Goal: Task Accomplishment & Management: Manage account settings

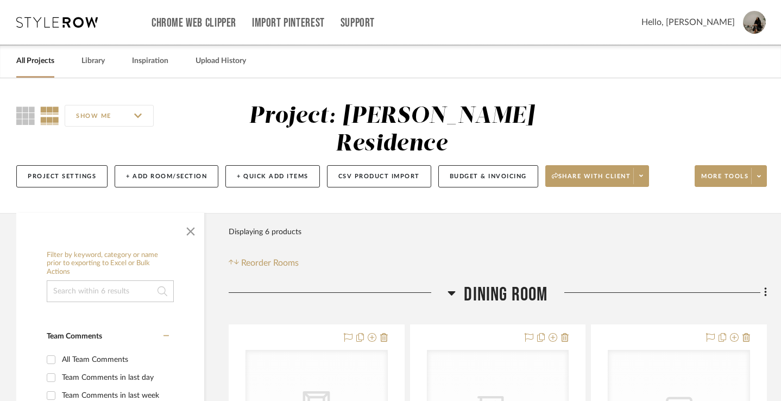
click at [452, 286] on icon at bounding box center [452, 292] width 8 height 13
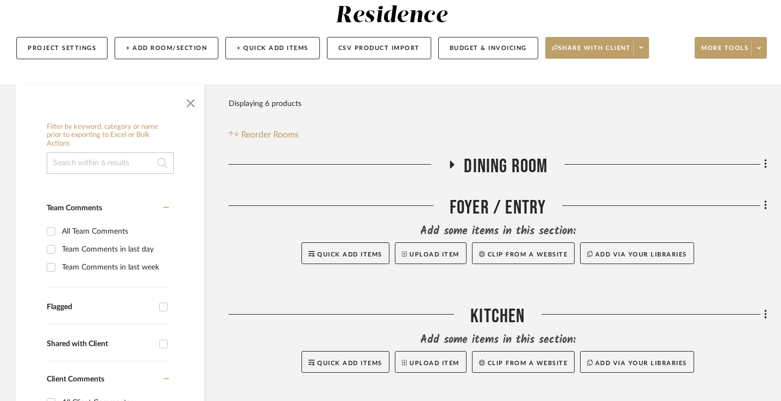
scroll to position [137, 0]
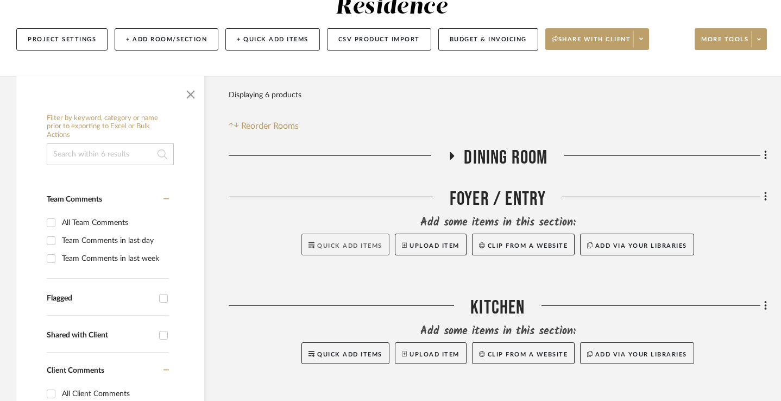
click at [345, 243] on span "Quick Add Items" at bounding box center [349, 246] width 65 height 6
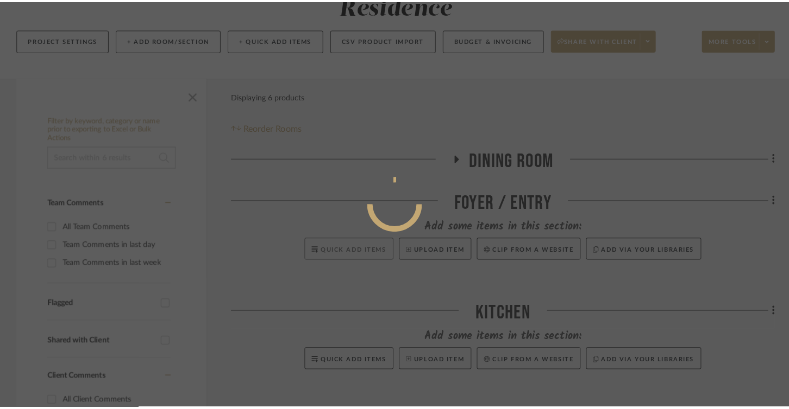
scroll to position [0, 0]
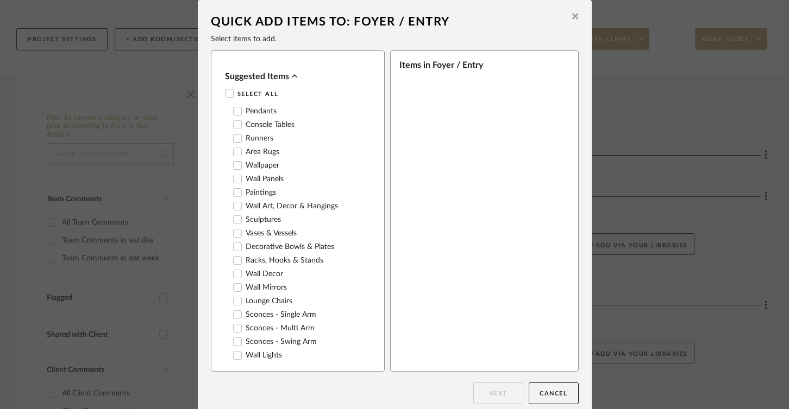
click at [258, 111] on label "Pendants" at bounding box center [254, 111] width 43 height 9
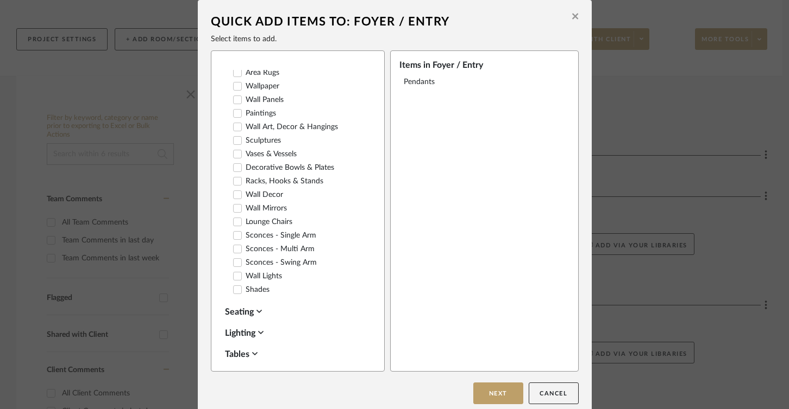
scroll to position [85, 0]
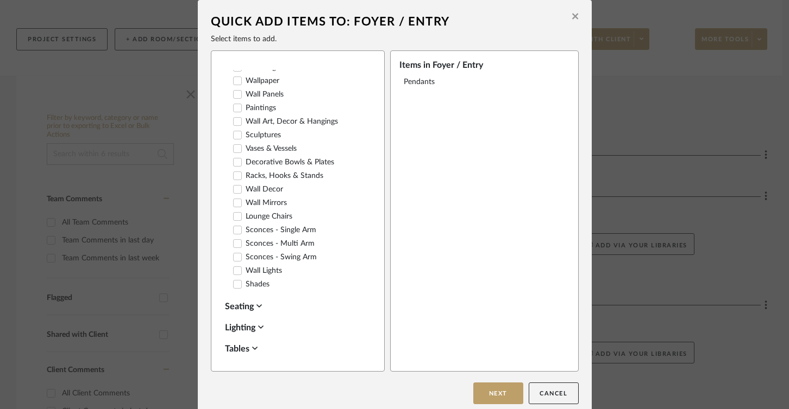
click at [261, 274] on label "Wall Lights" at bounding box center [257, 271] width 49 height 9
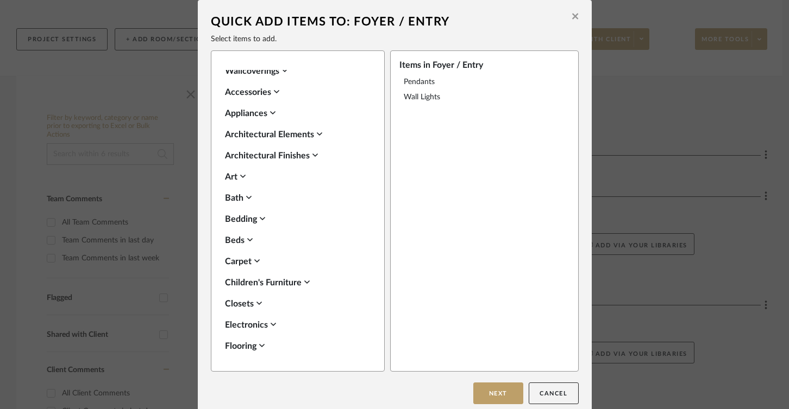
scroll to position [422, 0]
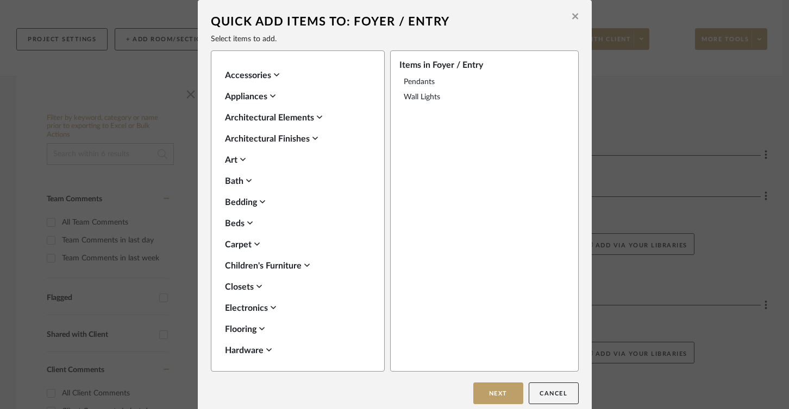
click at [256, 286] on icon at bounding box center [258, 286] width 5 height 9
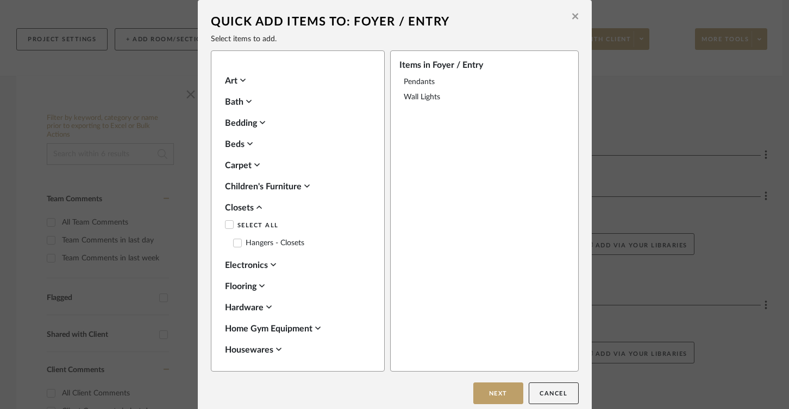
scroll to position [502, 0]
click at [256, 207] on icon at bounding box center [258, 207] width 5 height 9
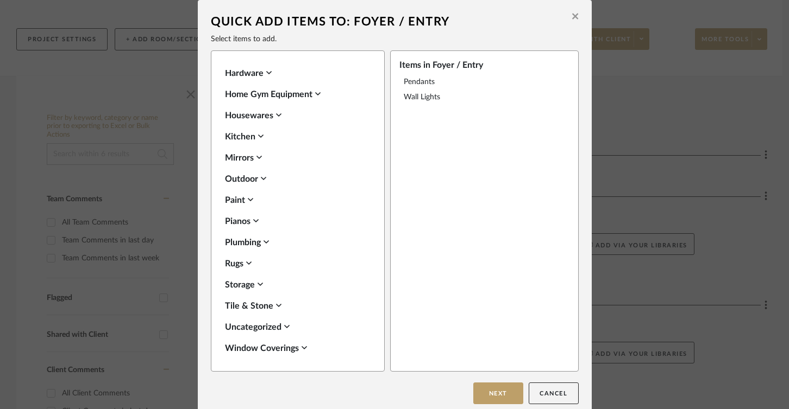
scroll to position [699, 0]
click at [286, 327] on icon at bounding box center [285, 327] width 5 height 3
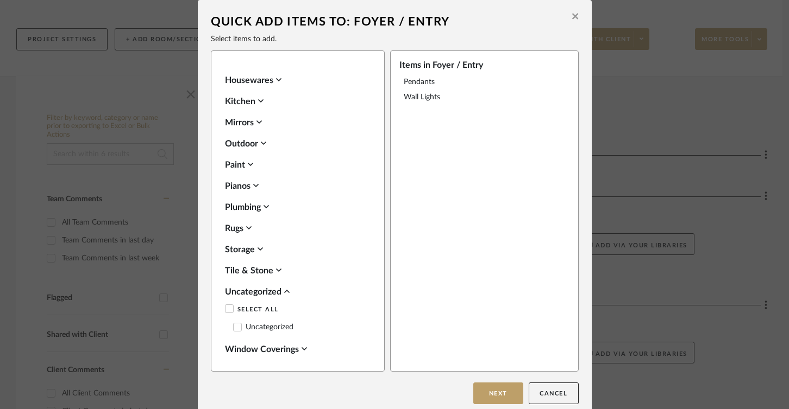
scroll to position [734, 0]
click at [284, 292] on icon at bounding box center [285, 292] width 5 height 3
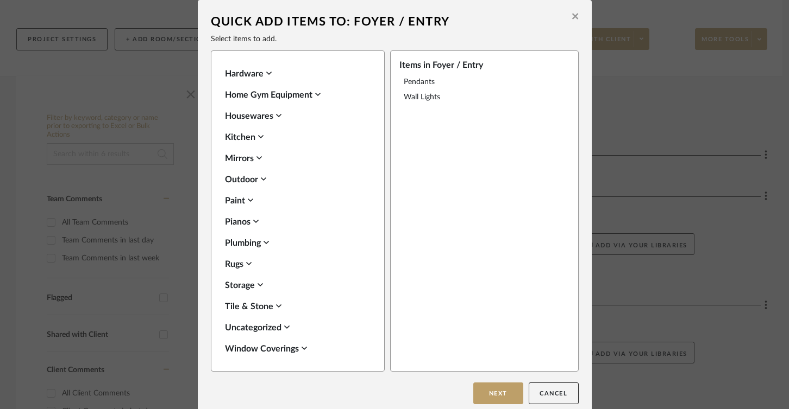
click at [257, 286] on icon at bounding box center [259, 284] width 5 height 3
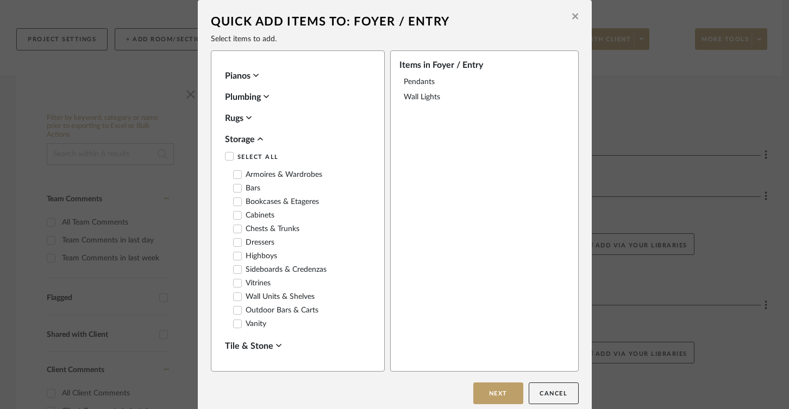
scroll to position [834, 0]
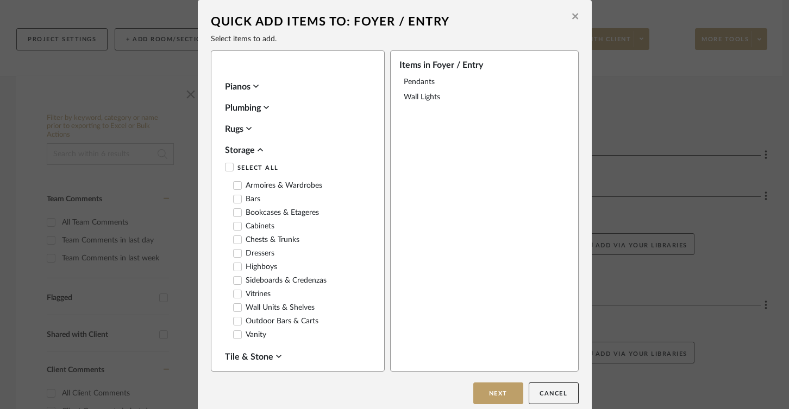
click at [258, 148] on icon at bounding box center [259, 150] width 5 height 9
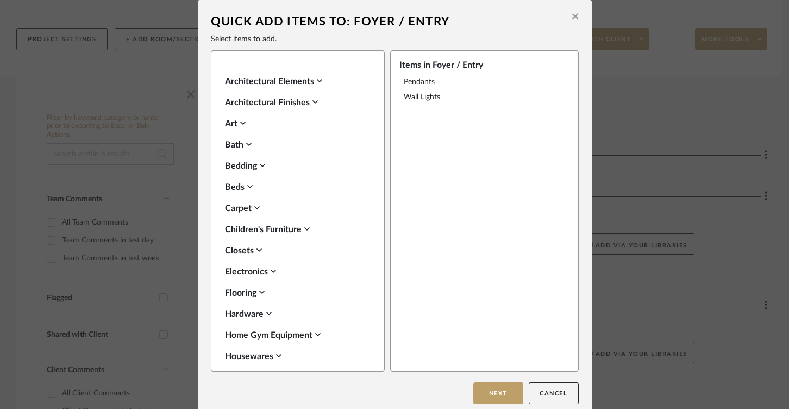
scroll to position [457, 0]
click at [254, 209] on icon at bounding box center [256, 209] width 5 height 9
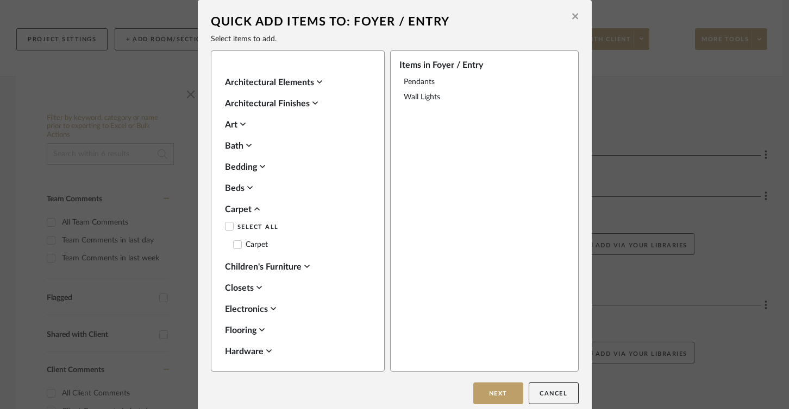
click at [254, 209] on icon at bounding box center [256, 209] width 5 height 9
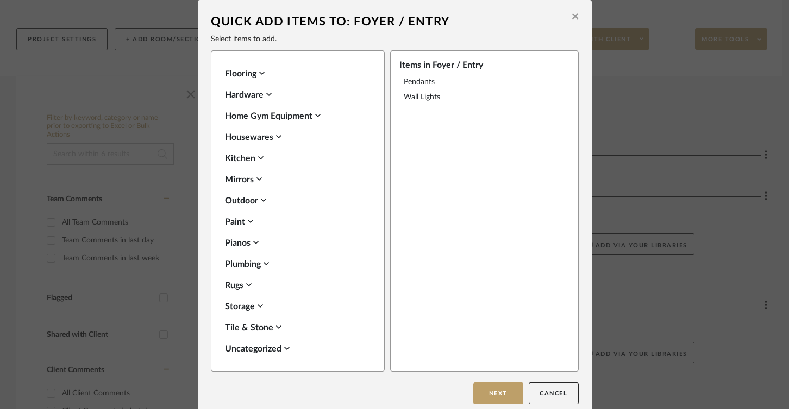
scroll to position [682, 0]
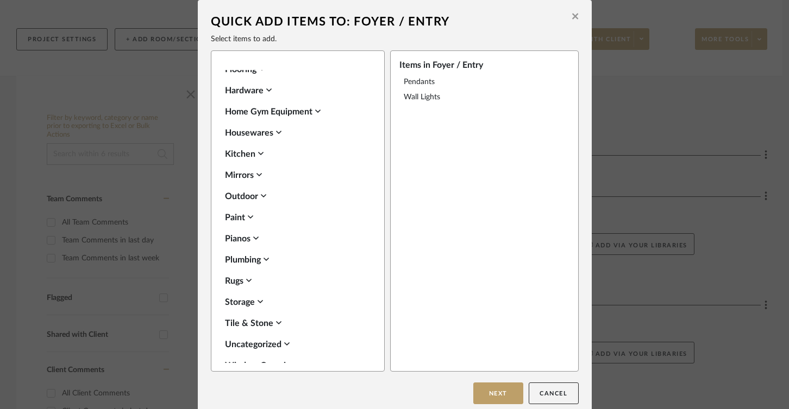
click at [248, 278] on icon at bounding box center [248, 280] width 5 height 9
click at [234, 327] on icon at bounding box center [238, 330] width 8 height 8
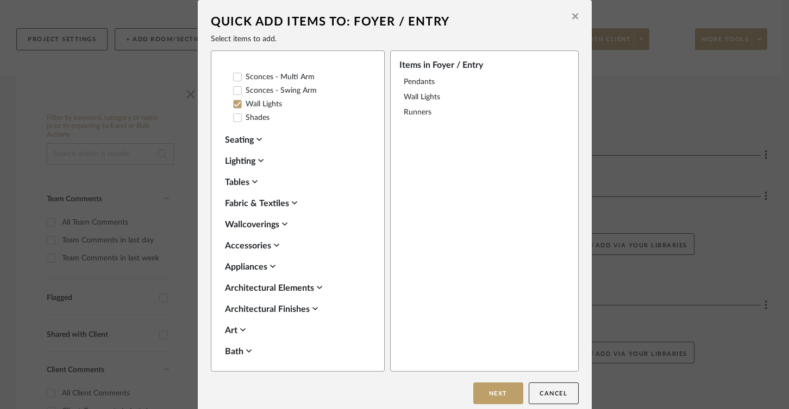
scroll to position [254, 0]
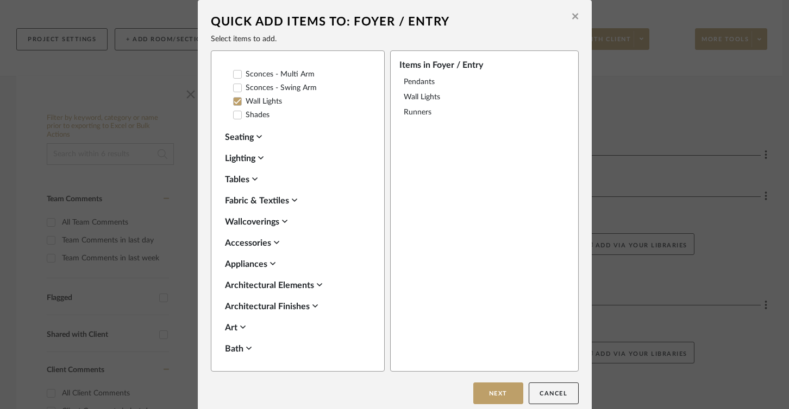
click at [270, 285] on div "Architectural Elements" at bounding box center [295, 285] width 140 height 13
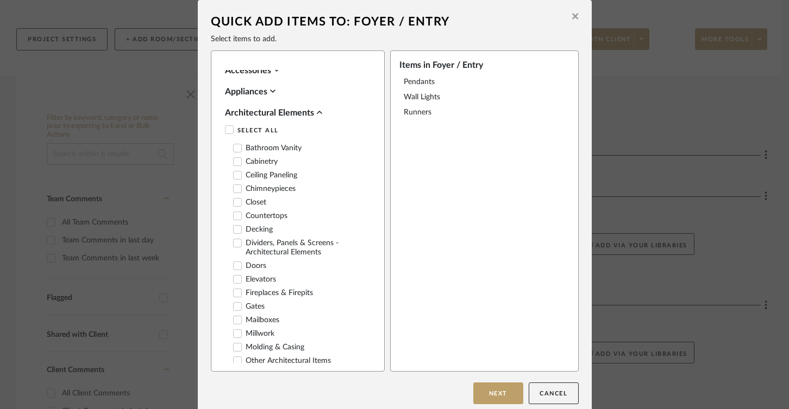
scroll to position [440, 0]
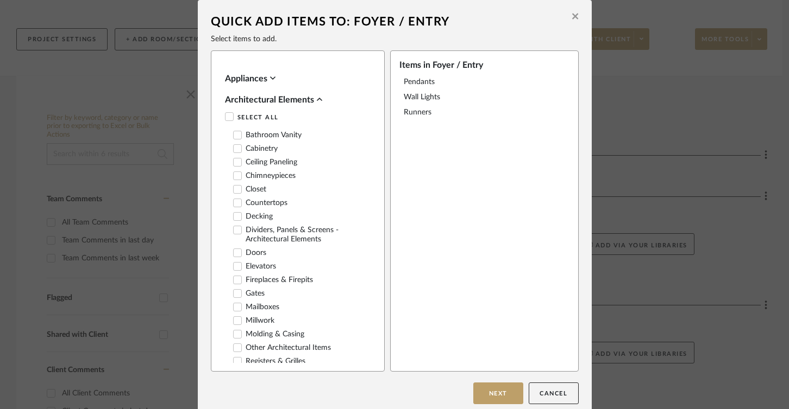
click at [255, 255] on label "Doors" at bounding box center [249, 253] width 33 height 9
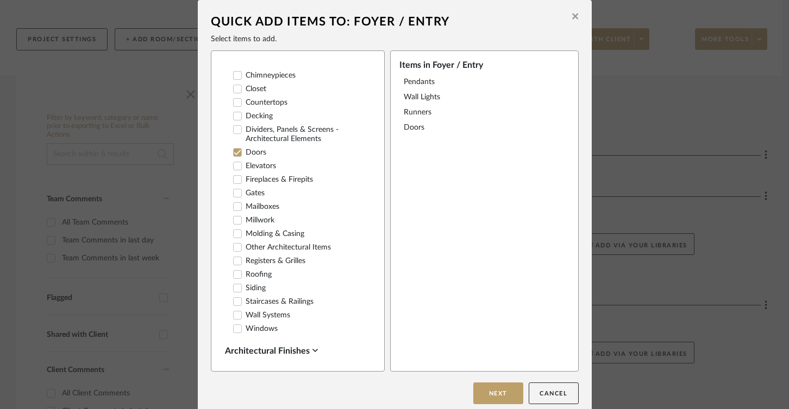
scroll to position [546, 0]
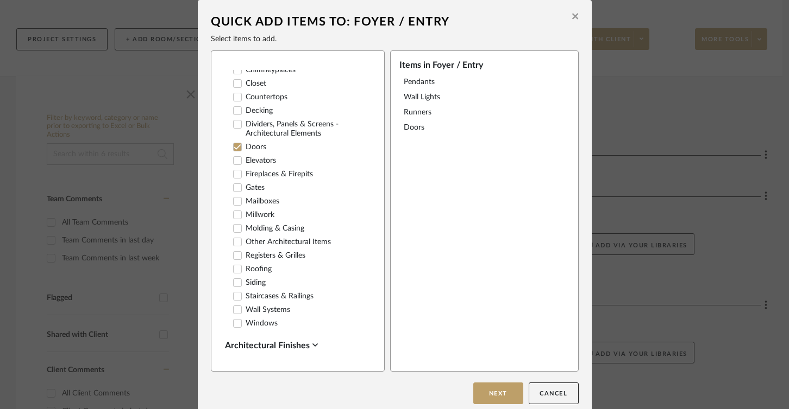
click at [263, 343] on div "Architectural Finishes" at bounding box center [295, 345] width 140 height 13
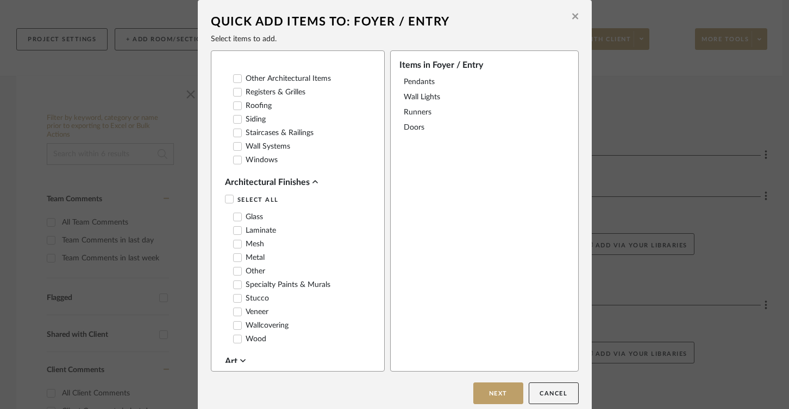
scroll to position [711, 0]
click at [263, 178] on div "Architectural Finishes" at bounding box center [295, 180] width 140 height 13
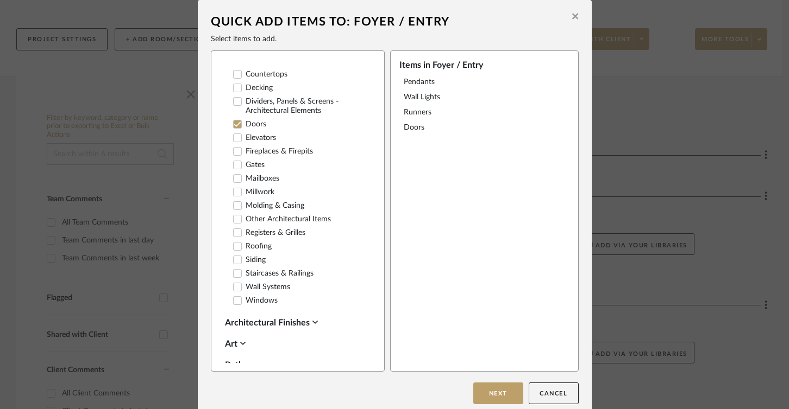
scroll to position [566, 0]
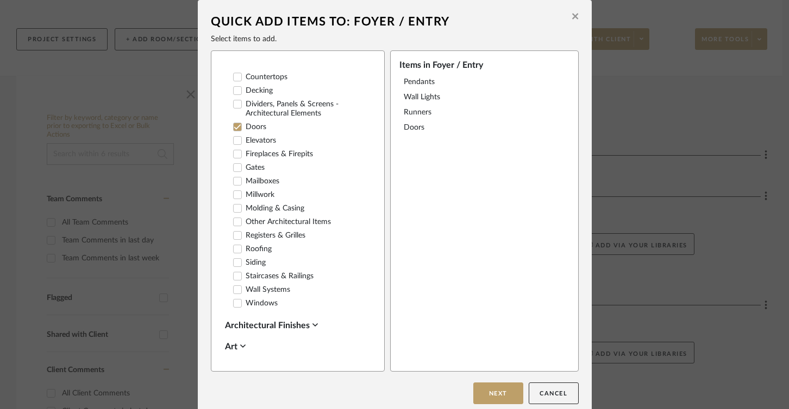
click at [236, 192] on icon at bounding box center [237, 194] width 7 height 5
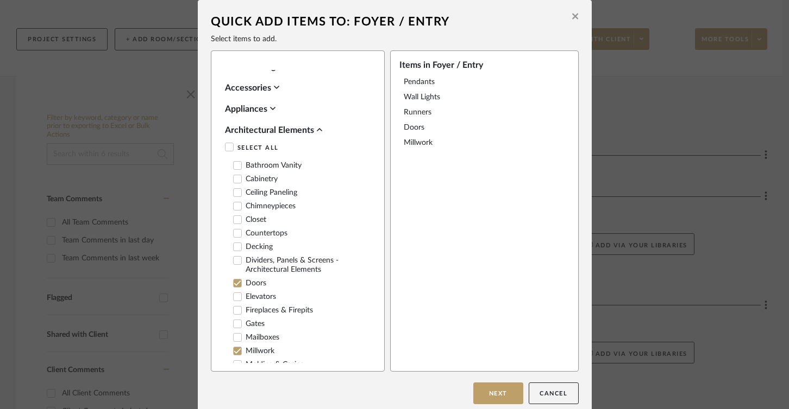
scroll to position [408, 0]
click at [318, 131] on icon at bounding box center [318, 130] width 5 height 3
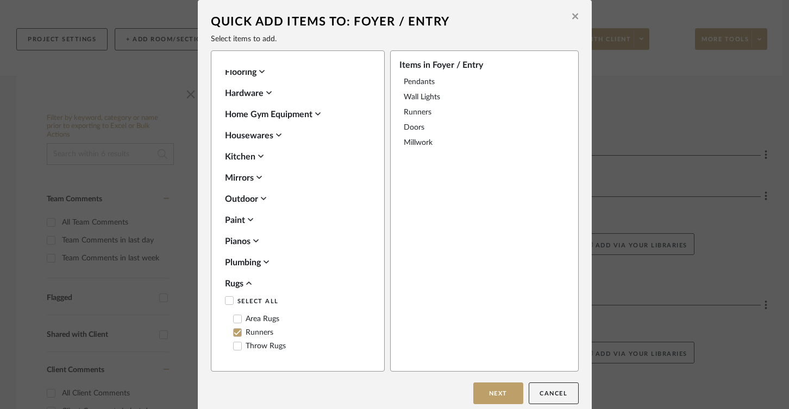
scroll to position [683, 0]
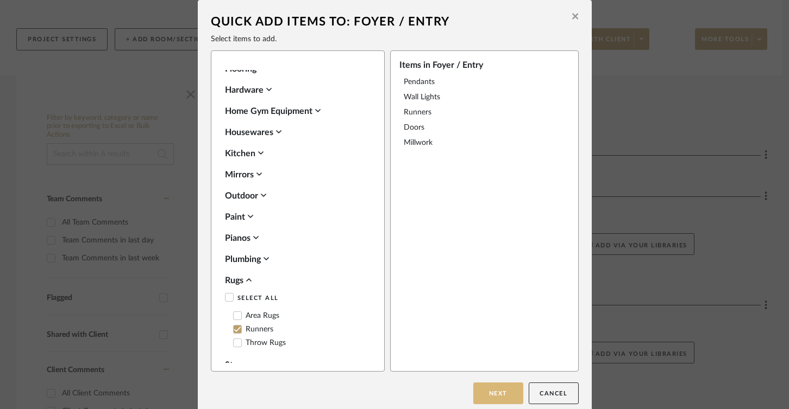
click at [492, 398] on button "Next" at bounding box center [498, 394] width 50 height 22
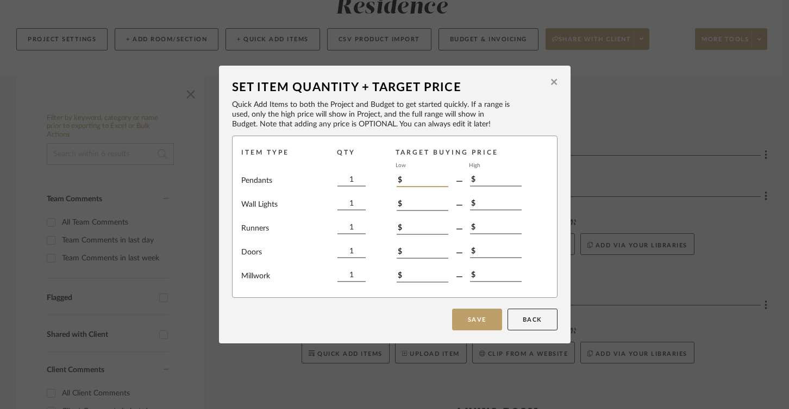
click at [417, 181] on input "$" at bounding box center [422, 181] width 52 height 12
type input "$300"
type input "$100"
click at [350, 250] on input "1" at bounding box center [351, 253] width 28 height 12
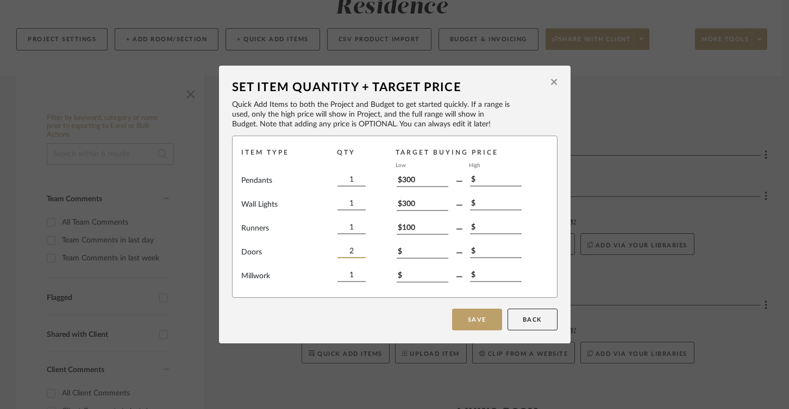
type input "2"
type input "$500"
click at [414, 278] on input "$" at bounding box center [422, 277] width 52 height 12
click at [473, 317] on button "Save" at bounding box center [477, 320] width 50 height 22
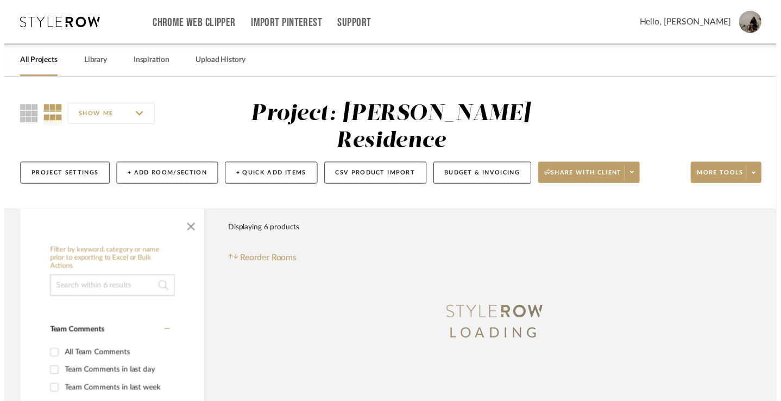
scroll to position [137, 0]
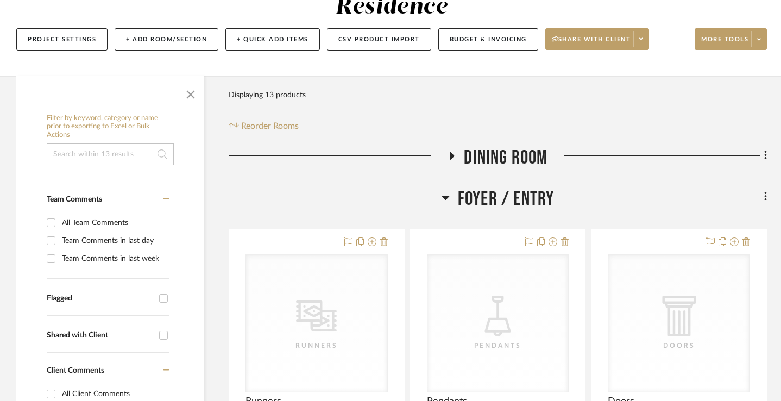
click at [453, 152] on icon at bounding box center [452, 156] width 4 height 8
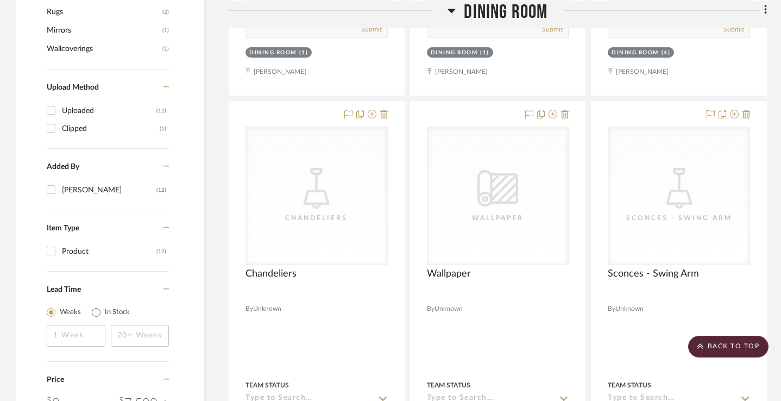
scroll to position [703, 0]
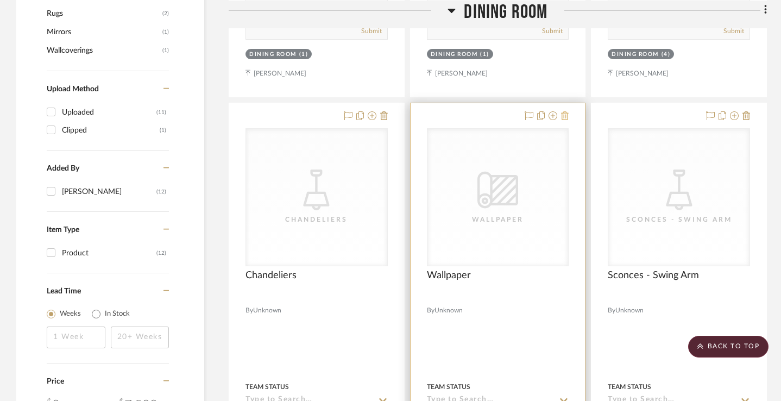
click at [567, 111] on icon at bounding box center [565, 115] width 8 height 9
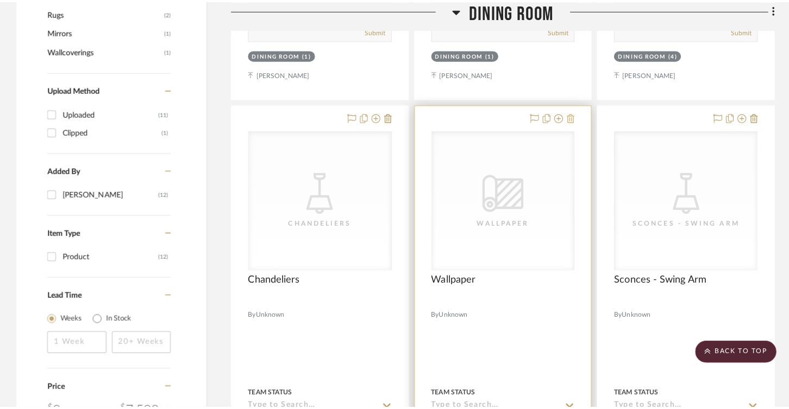
scroll to position [0, 0]
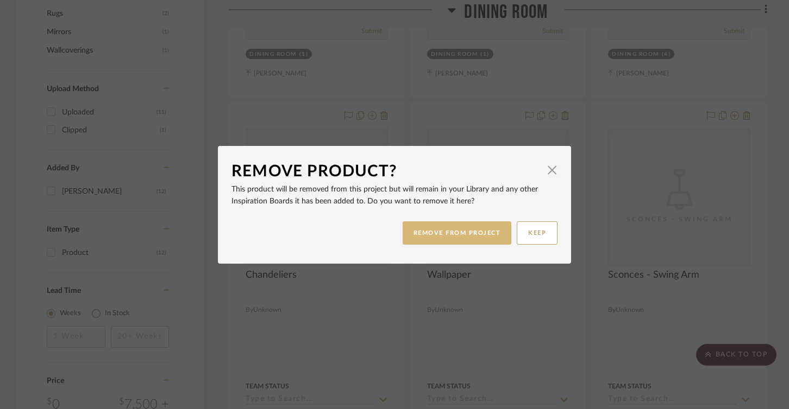
click at [462, 238] on button "REMOVE FROM PROJECT" at bounding box center [456, 233] width 109 height 23
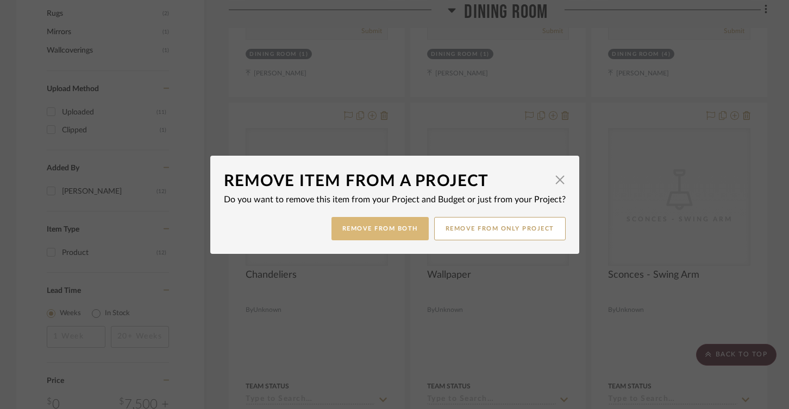
click at [365, 234] on button "Remove from Both" at bounding box center [379, 228] width 97 height 23
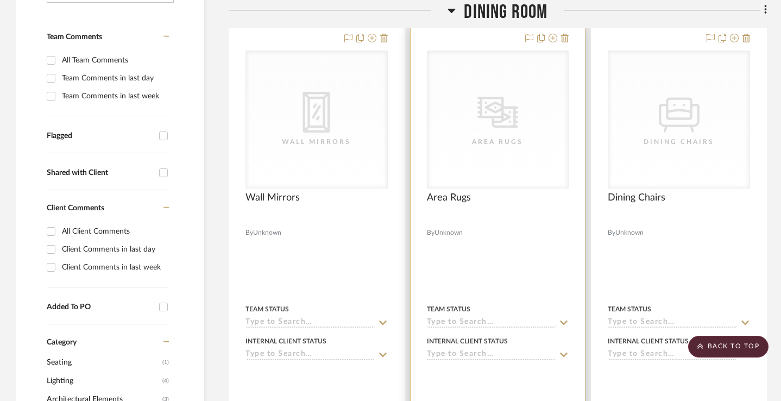
scroll to position [304, 0]
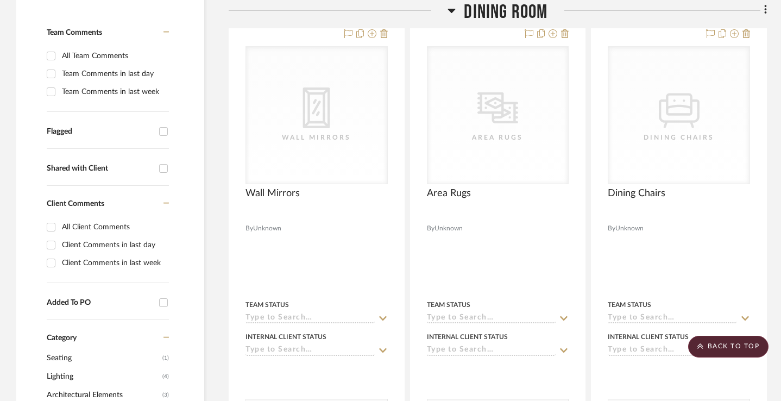
click at [451, 12] on icon at bounding box center [452, 9] width 8 height 13
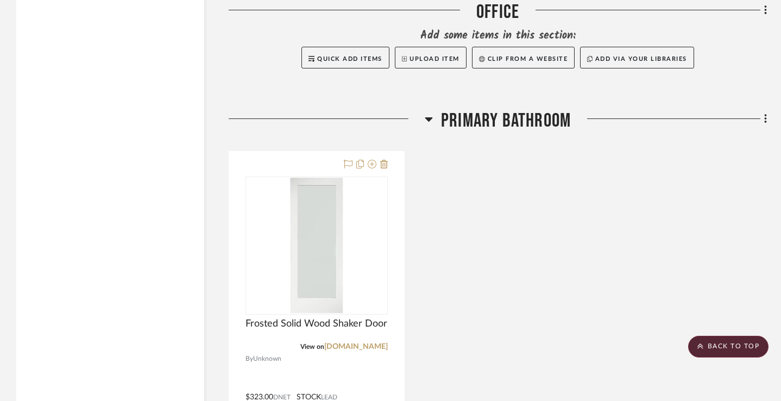
scroll to position [1562, 0]
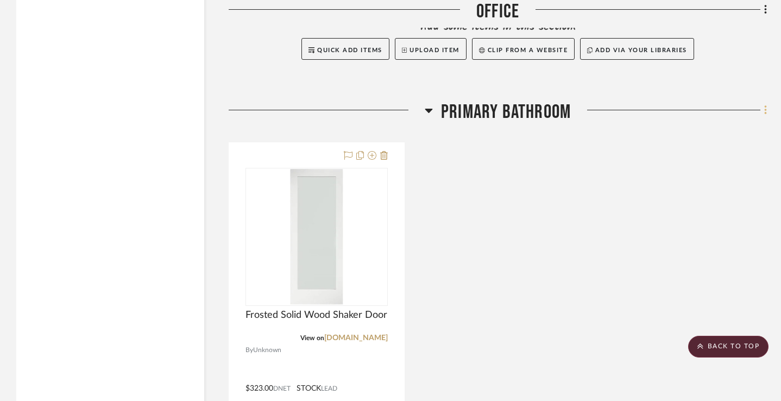
click at [766, 104] on icon at bounding box center [765, 110] width 3 height 12
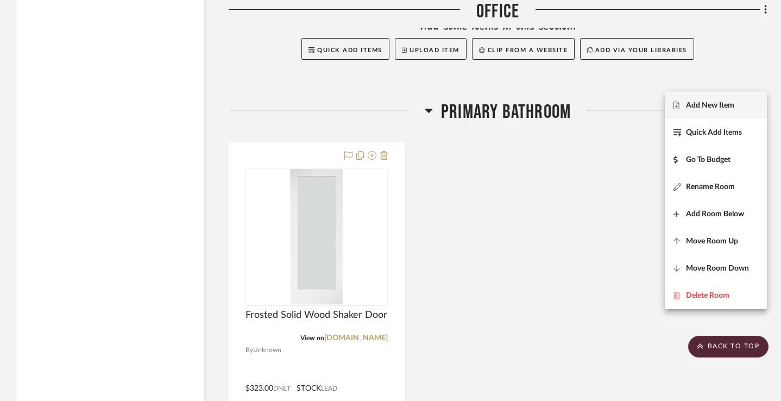
click at [698, 104] on span "Add New Item" at bounding box center [710, 105] width 48 height 9
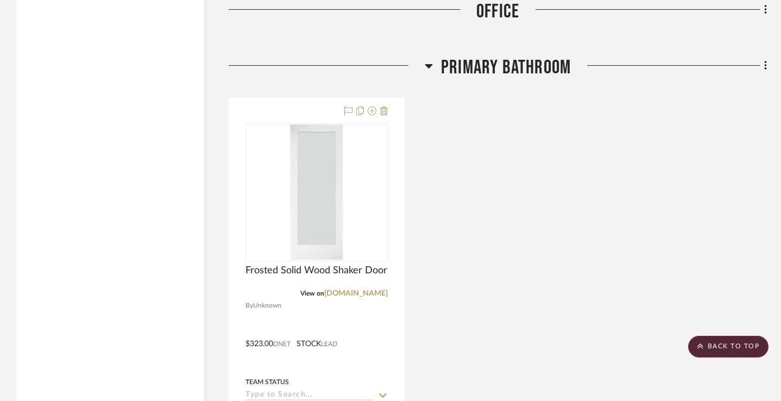
scroll to position [1608, 0]
click at [765, 61] on icon at bounding box center [765, 65] width 2 height 9
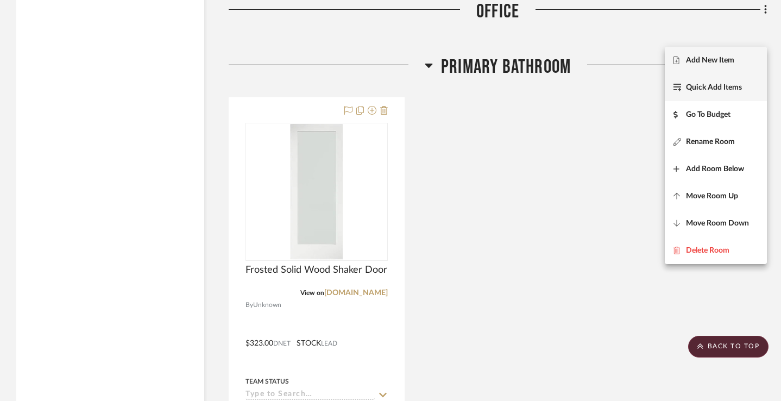
click at [709, 87] on span "Quick Add Items" at bounding box center [714, 87] width 56 height 9
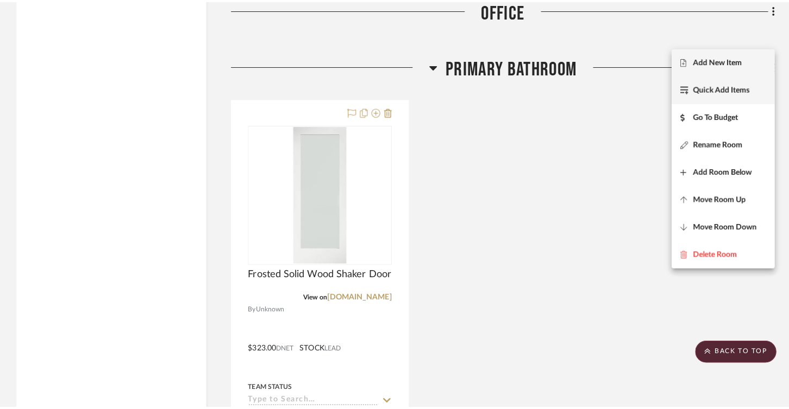
scroll to position [0, 0]
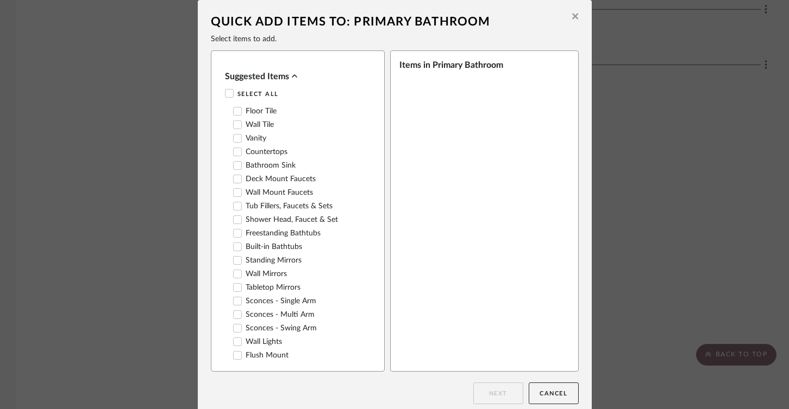
click at [234, 112] on icon at bounding box center [238, 112] width 8 height 8
click at [234, 125] on icon at bounding box center [237, 124] width 7 height 5
click at [234, 137] on icon at bounding box center [238, 139] width 8 height 8
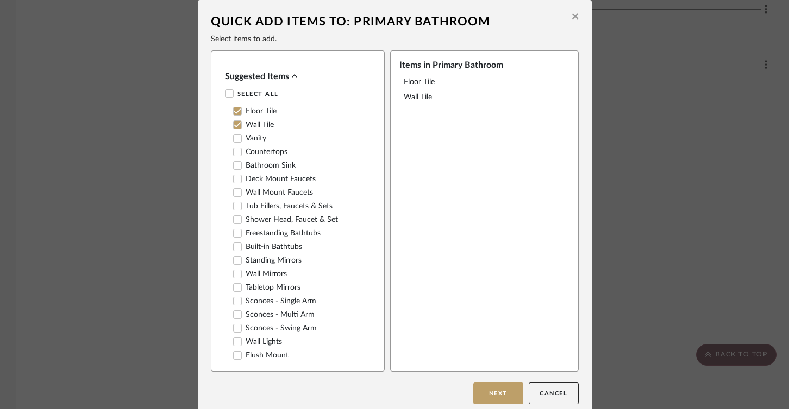
click at [234, 166] on icon at bounding box center [238, 166] width 8 height 8
click at [234, 191] on icon at bounding box center [238, 193] width 8 height 8
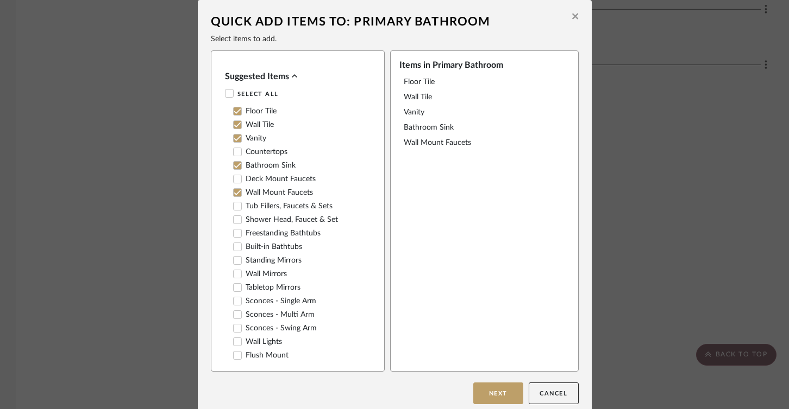
click at [234, 220] on icon at bounding box center [237, 219] width 7 height 5
click at [234, 274] on icon at bounding box center [238, 274] width 8 height 8
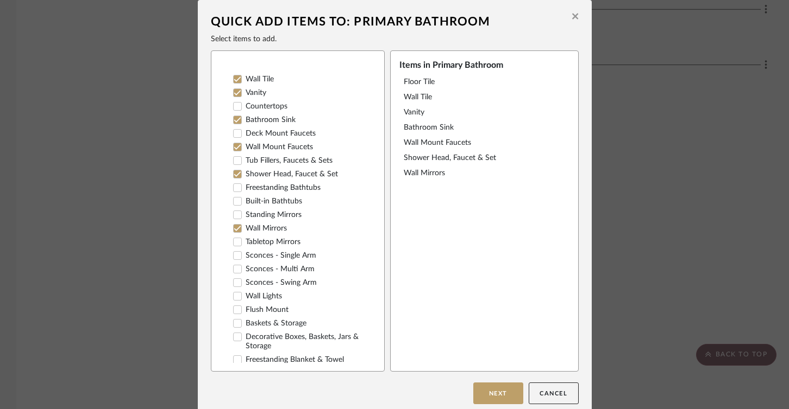
scroll to position [53, 0]
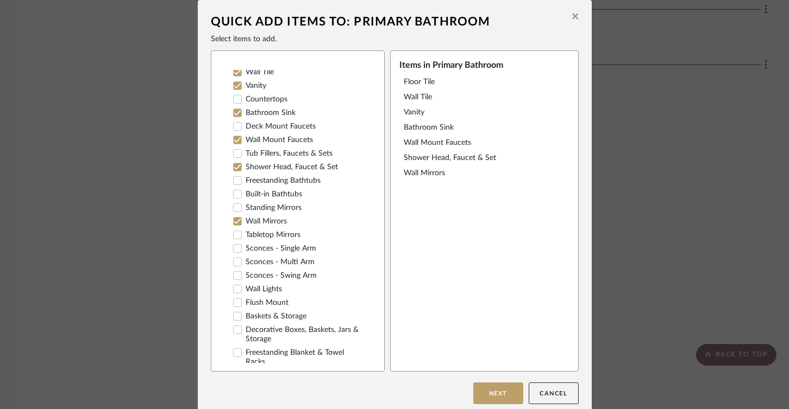
click at [234, 290] on icon at bounding box center [237, 289] width 7 height 5
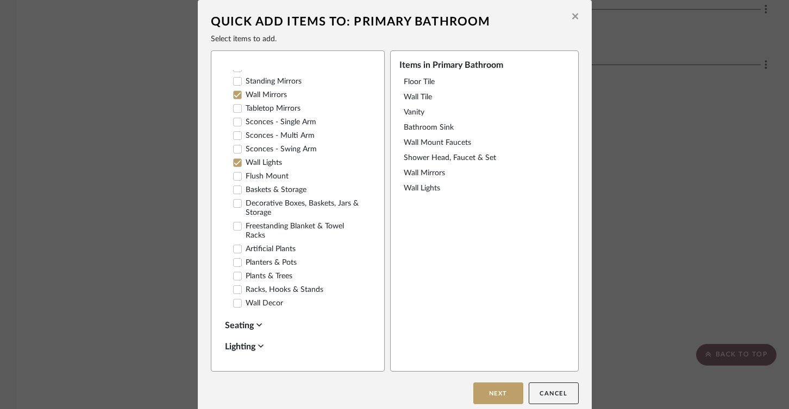
scroll to position [180, 0]
click at [235, 292] on icon at bounding box center [238, 290] width 8 height 8
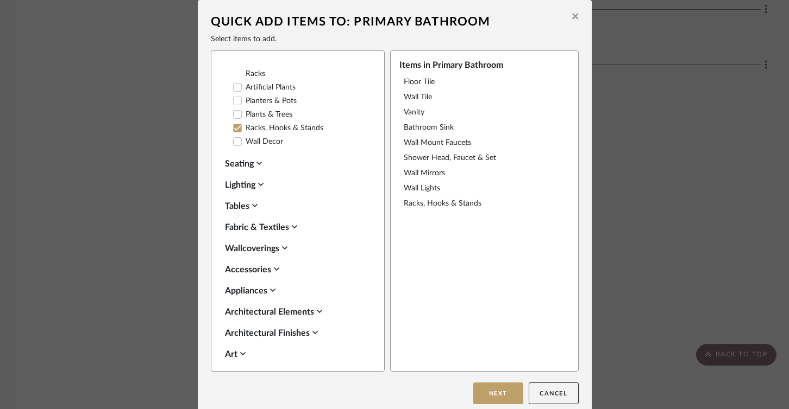
scroll to position [344, 0]
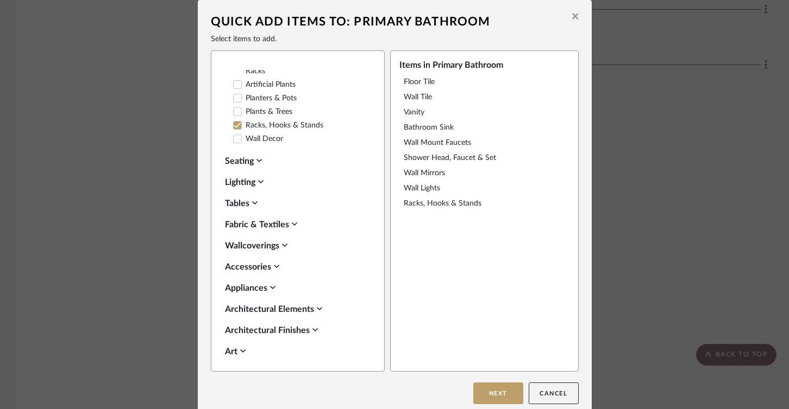
click at [317, 309] on icon at bounding box center [319, 309] width 5 height 9
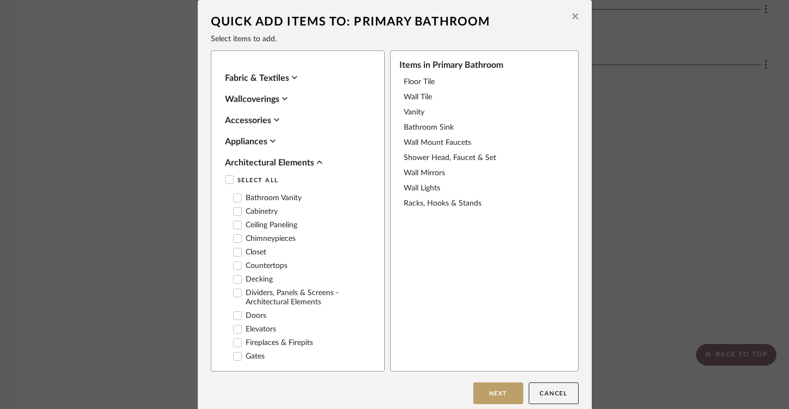
scroll to position [491, 0]
click at [234, 197] on icon at bounding box center [238, 198] width 8 height 8
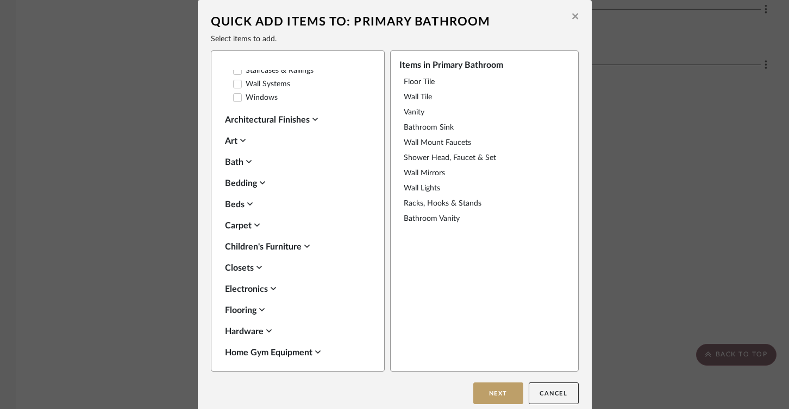
scroll to position [889, 0]
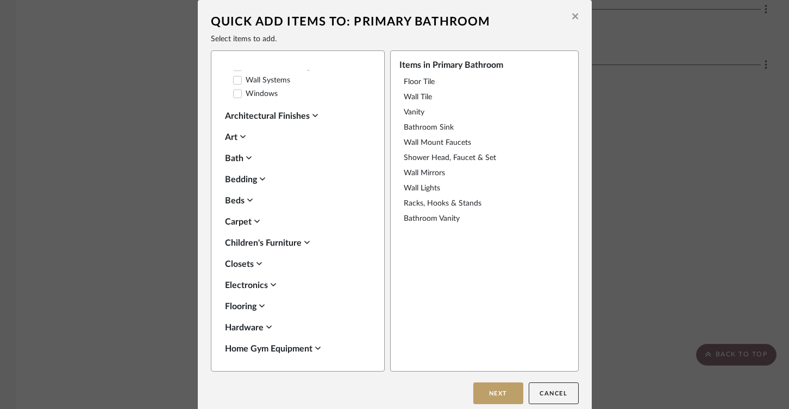
click at [246, 160] on fa-icon at bounding box center [248, 158] width 5 height 9
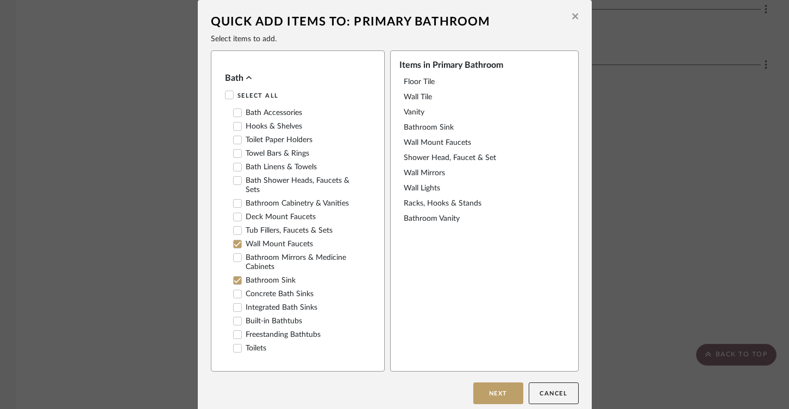
scroll to position [973, 0]
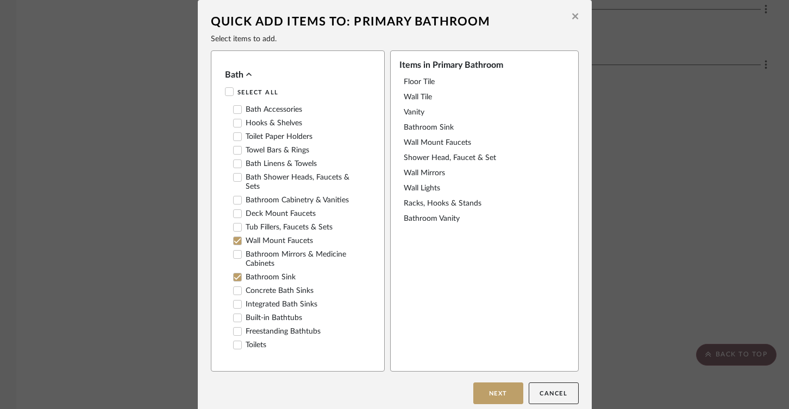
click at [234, 135] on icon at bounding box center [238, 137] width 8 height 8
click at [234, 147] on icon at bounding box center [238, 151] width 8 height 8
click at [234, 200] on icon at bounding box center [237, 200] width 7 height 5
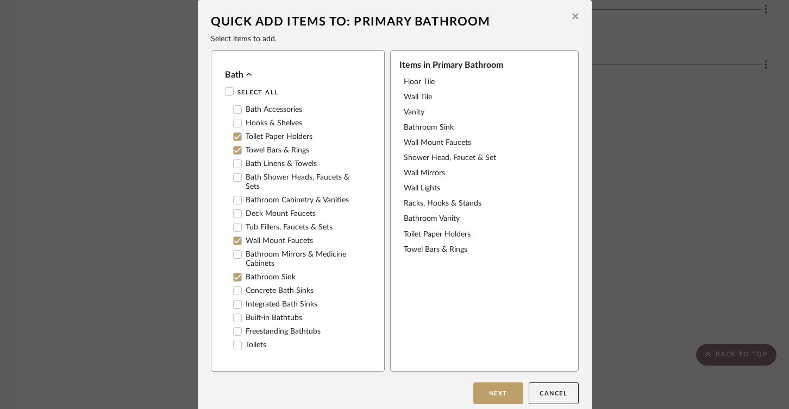
click at [235, 343] on icon at bounding box center [237, 345] width 7 height 5
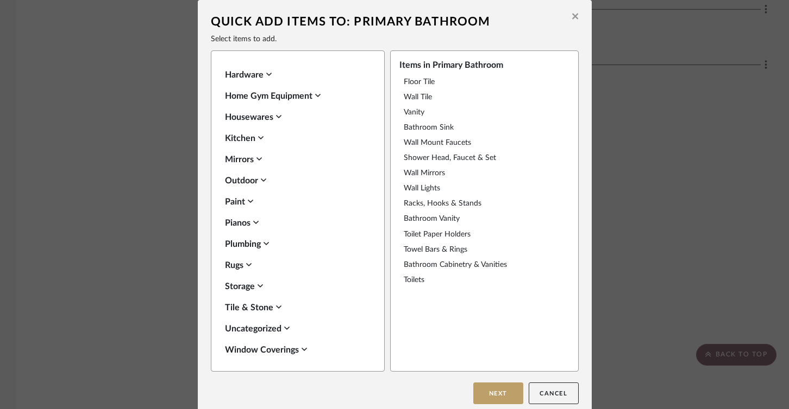
scroll to position [1413, 0]
click at [248, 199] on icon at bounding box center [250, 202] width 5 height 9
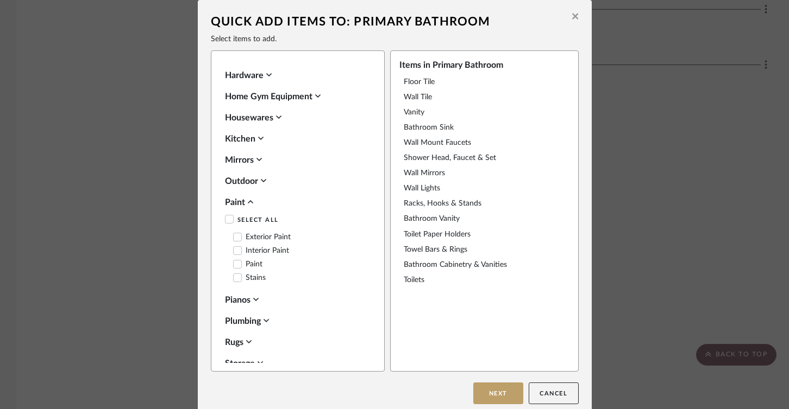
click at [250, 249] on label "Interior Paint" at bounding box center [261, 251] width 56 height 9
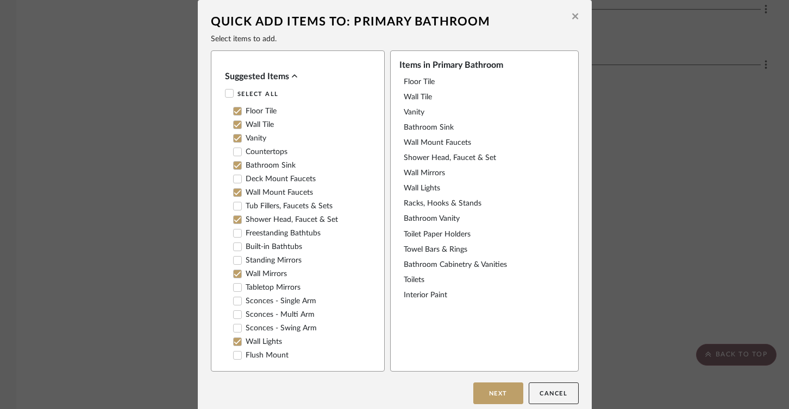
scroll to position [0, 0]
click at [499, 400] on button "Next" at bounding box center [498, 394] width 50 height 22
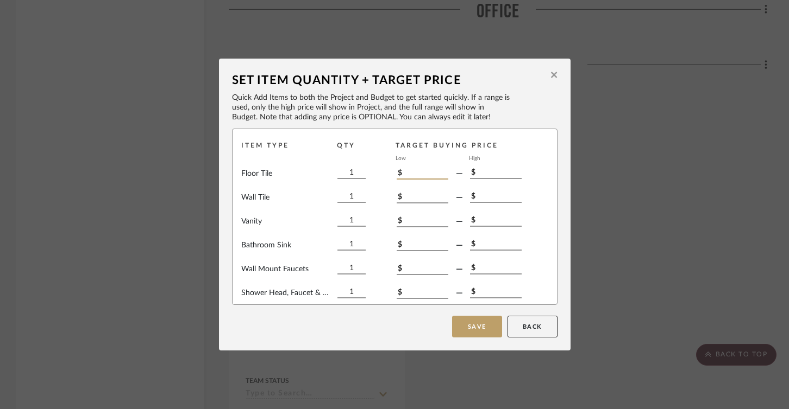
click at [417, 174] on input "$" at bounding box center [422, 174] width 52 height 12
click at [410, 202] on input "$" at bounding box center [422, 198] width 52 height 12
click at [396, 174] on input "$500" at bounding box center [422, 174] width 52 height 12
type input "$300"
type input "$600"
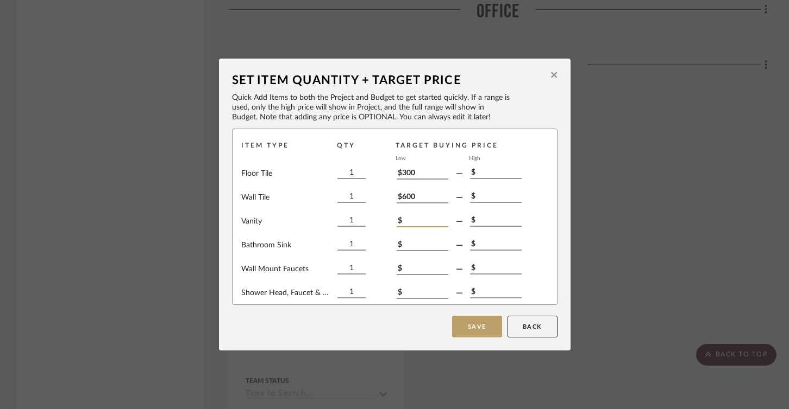
click at [407, 223] on input "$" at bounding box center [422, 222] width 52 height 12
type input "$1,500"
click at [405, 245] on input "$" at bounding box center [422, 246] width 52 height 12
type input "$1,200"
click at [411, 272] on input "$" at bounding box center [422, 269] width 52 height 12
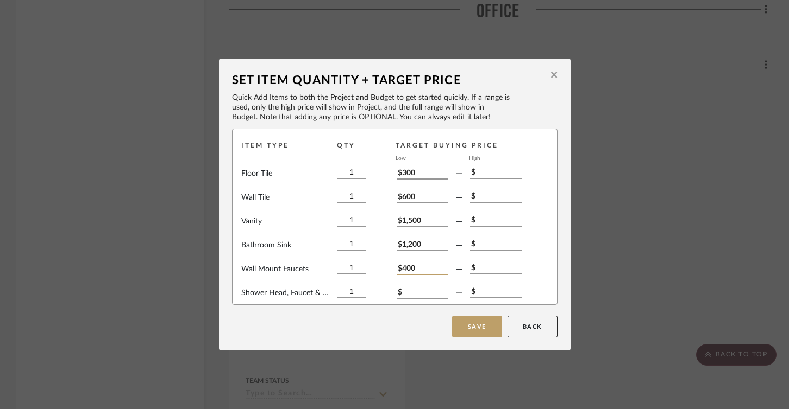
type input "$400"
click at [411, 294] on input "$" at bounding box center [422, 293] width 52 height 12
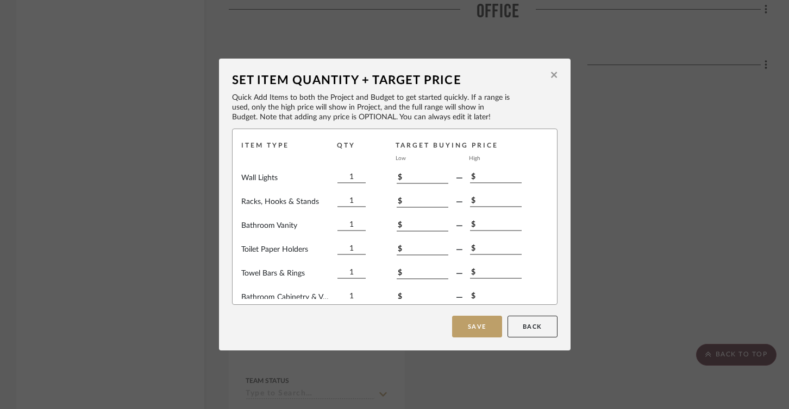
scroll to position [164, 0]
click at [410, 225] on input "$" at bounding box center [422, 225] width 52 height 12
type input "$1,200"
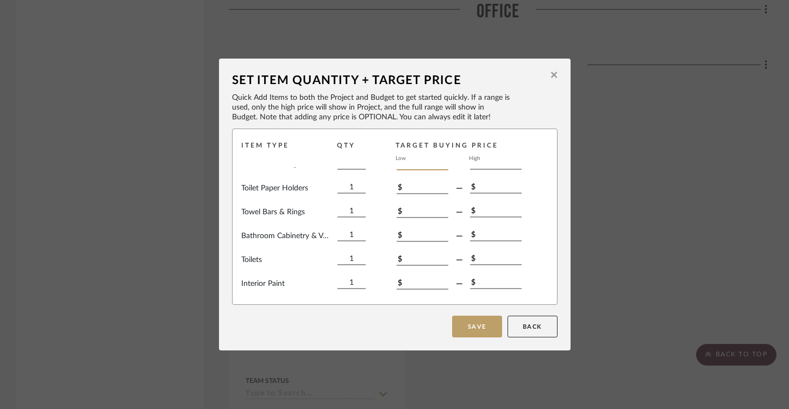
scroll to position [224, 0]
click at [411, 262] on input "$" at bounding box center [422, 260] width 52 height 12
type input "$400"
click at [421, 287] on input "$" at bounding box center [422, 284] width 52 height 12
type input "$120"
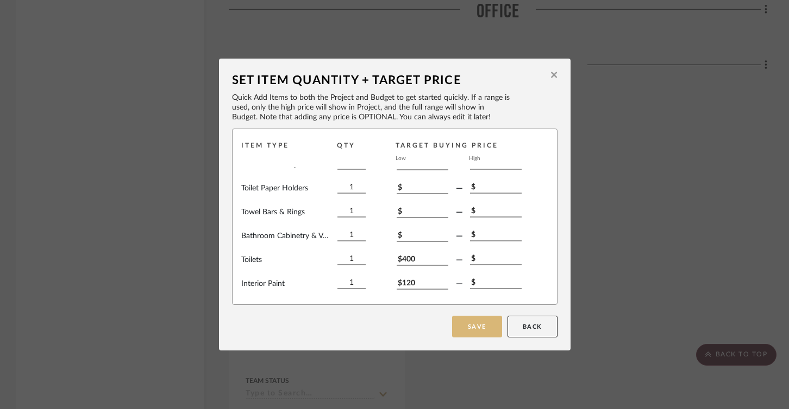
click at [479, 331] on button "Save" at bounding box center [477, 327] width 50 height 22
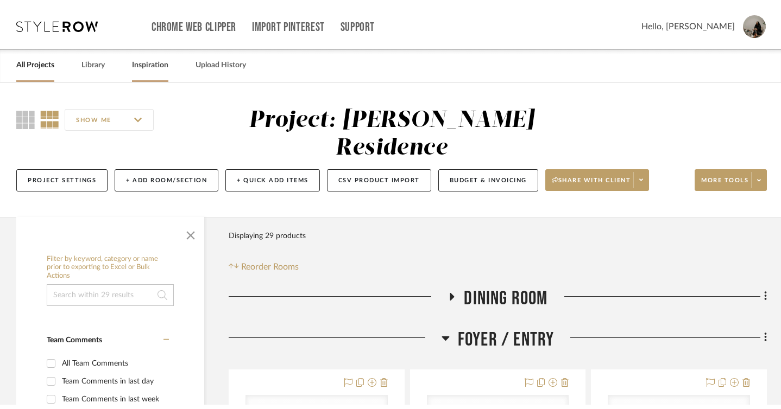
scroll to position [0, 0]
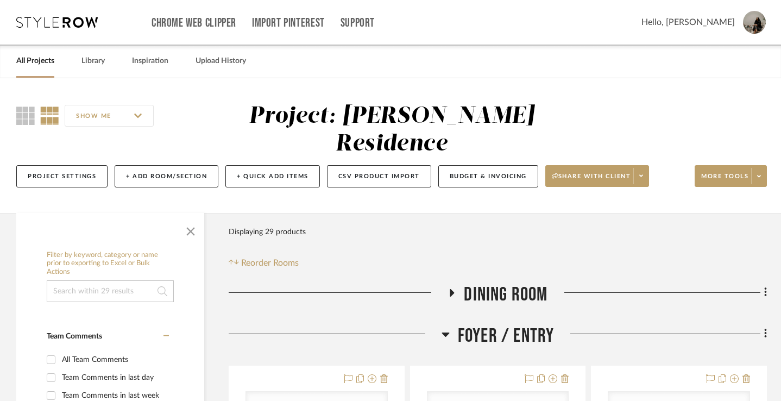
click at [37, 60] on link "All Projects" at bounding box center [35, 61] width 38 height 15
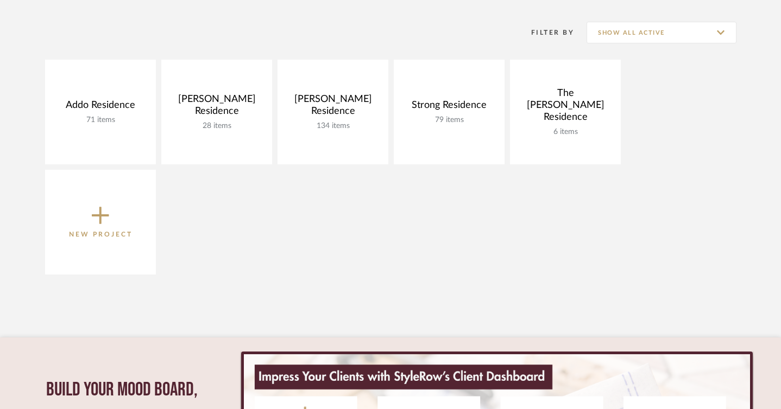
scroll to position [211, 0]
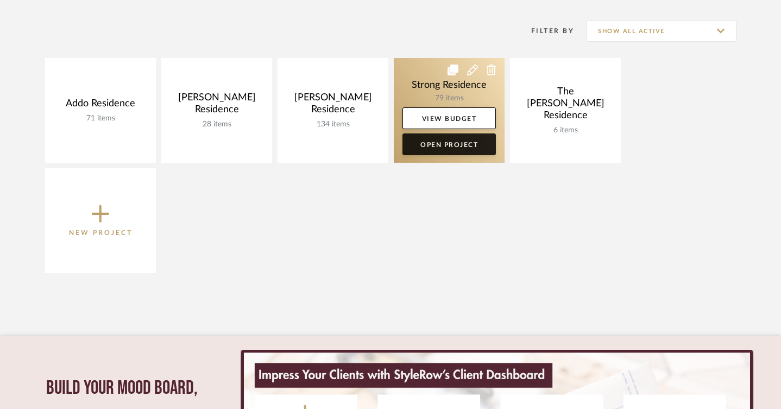
click at [455, 146] on link "Open Project" at bounding box center [448, 145] width 93 height 22
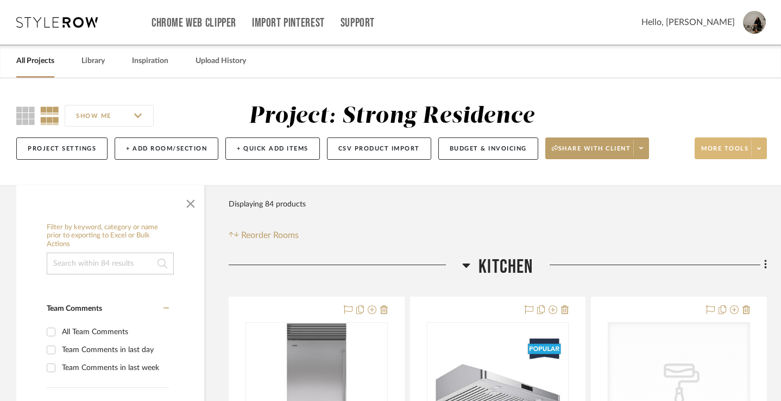
click at [761, 147] on span at bounding box center [758, 148] width 15 height 16
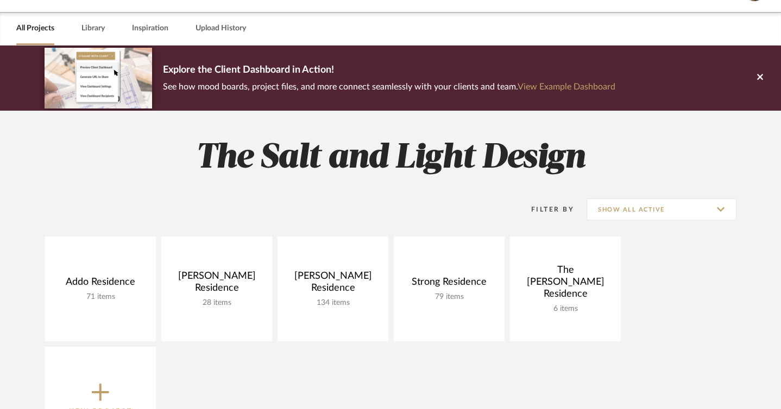
scroll to position [40, 0]
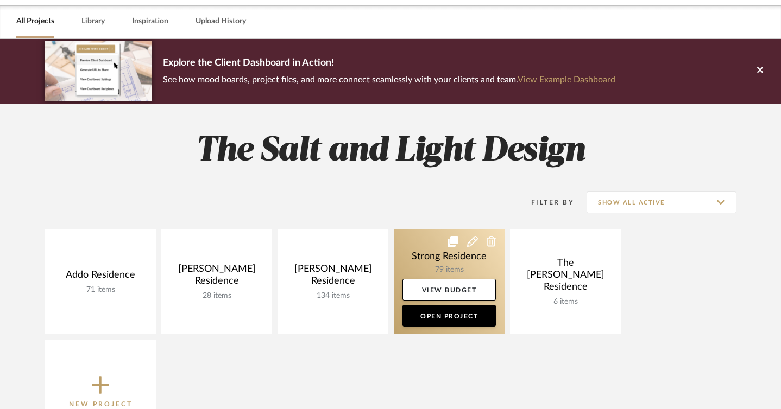
click at [472, 247] on icon at bounding box center [472, 241] width 11 height 11
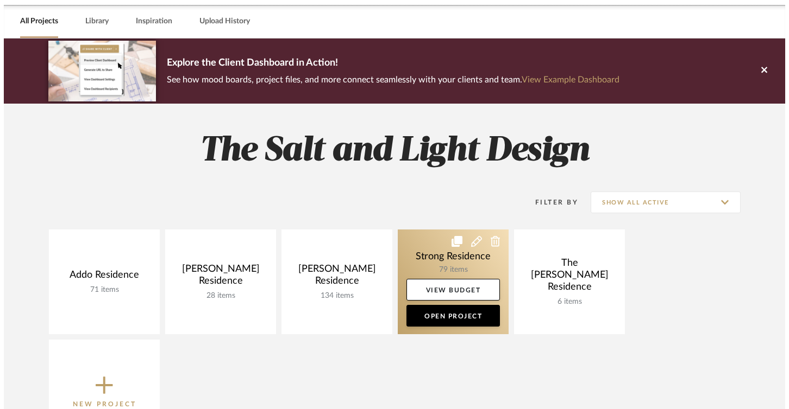
scroll to position [0, 0]
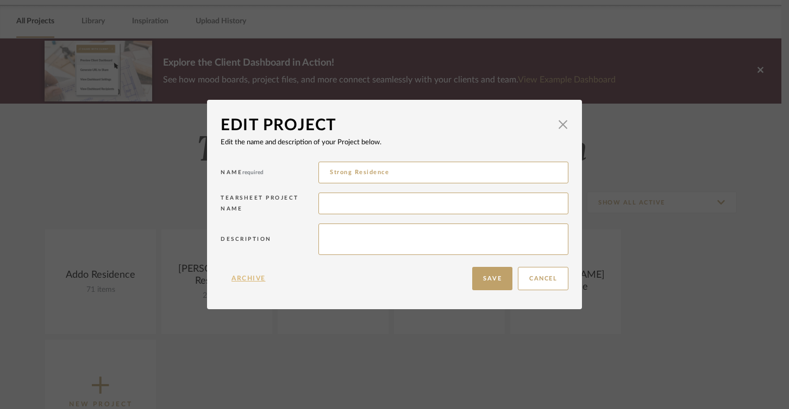
click at [249, 279] on button "Archive" at bounding box center [248, 278] width 56 height 23
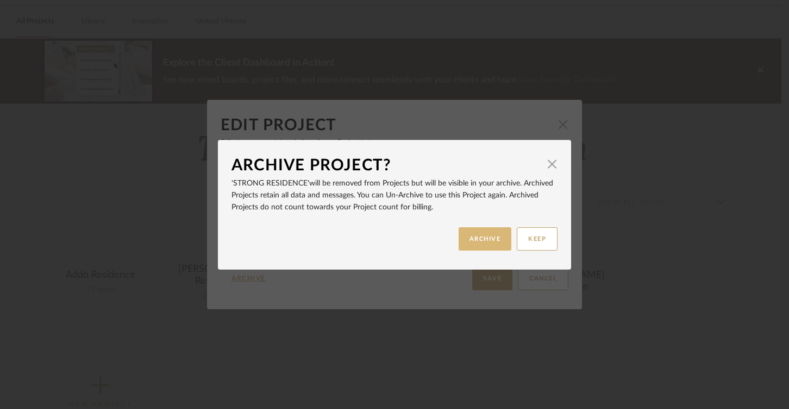
click at [476, 237] on button "ARCHIVE" at bounding box center [484, 239] width 53 height 23
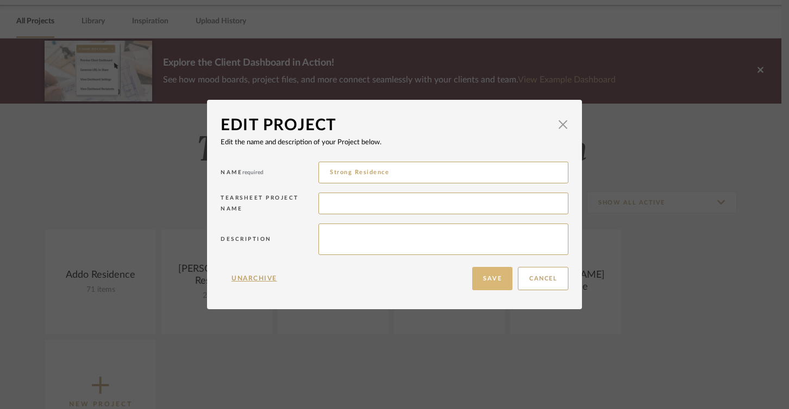
click at [489, 275] on button "Save" at bounding box center [492, 278] width 40 height 23
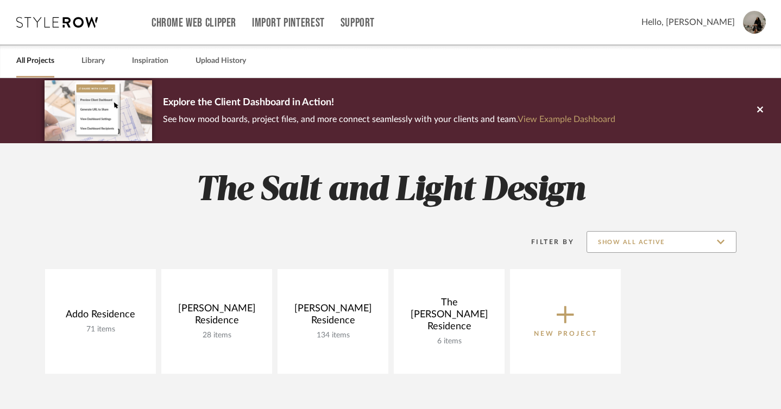
click at [643, 242] on input "Show All Active" at bounding box center [662, 242] width 150 height 22
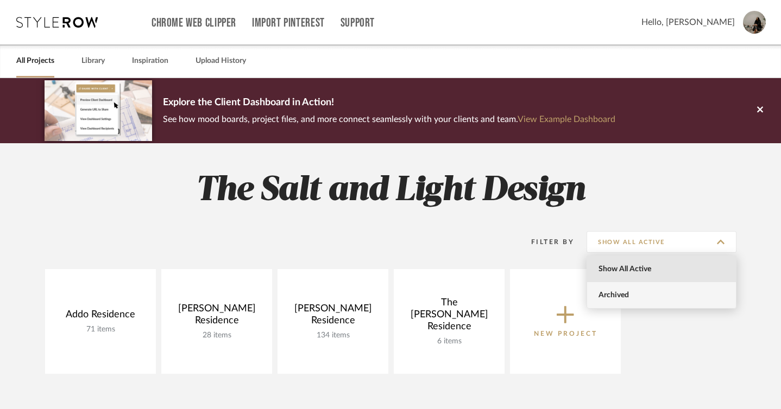
click at [637, 299] on span "Archived" at bounding box center [662, 295] width 129 height 9
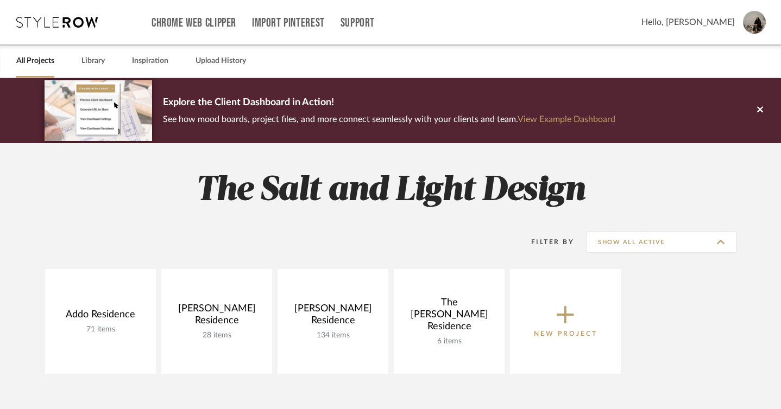
type input "Archived"
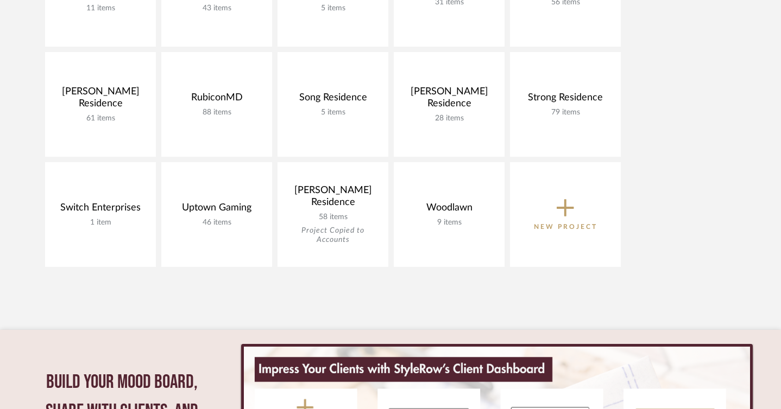
scroll to position [911, 0]
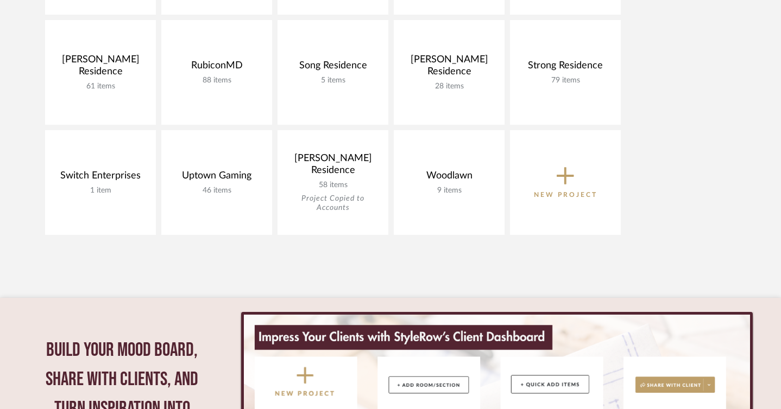
click at [571, 187] on span "New Project" at bounding box center [566, 183] width 64 height 36
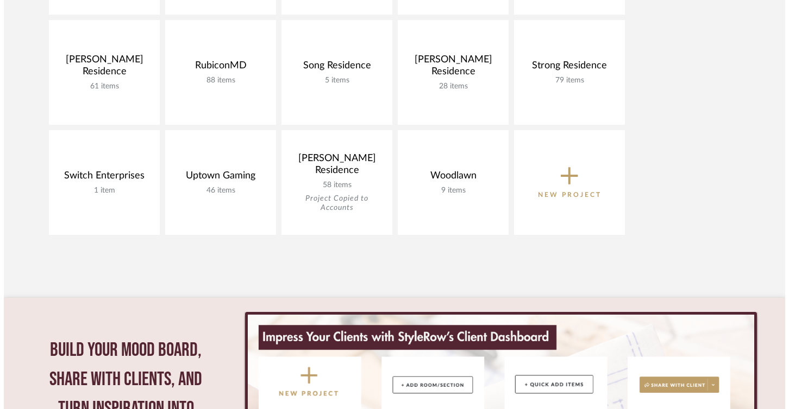
scroll to position [0, 0]
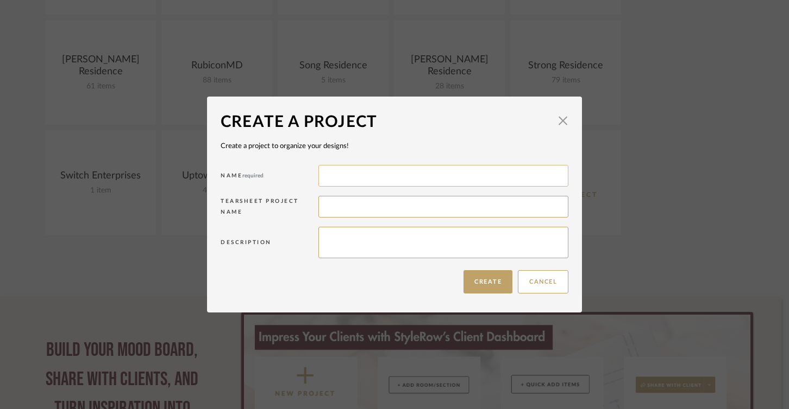
click at [431, 184] on input at bounding box center [443, 176] width 250 height 22
type input "[PERSON_NAME] Residence"
click at [356, 210] on input at bounding box center [443, 207] width 250 height 22
click at [495, 287] on button "Create" at bounding box center [487, 281] width 49 height 23
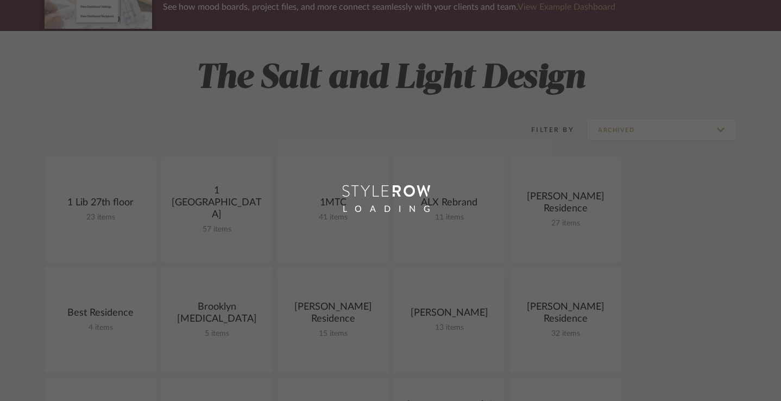
scroll to position [76, 0]
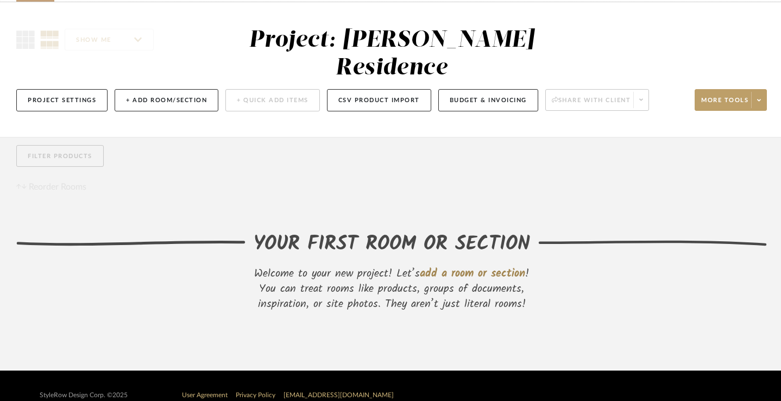
click at [448, 265] on span "add a room or section" at bounding box center [472, 273] width 105 height 17
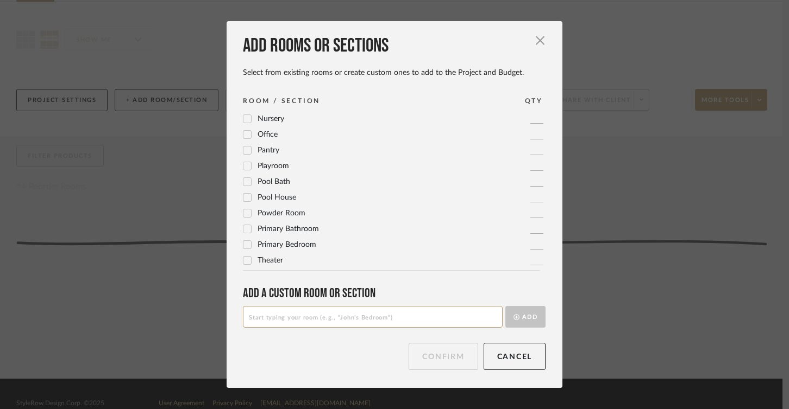
scroll to position [362, 0]
click at [244, 229] on icon at bounding box center [247, 229] width 8 height 8
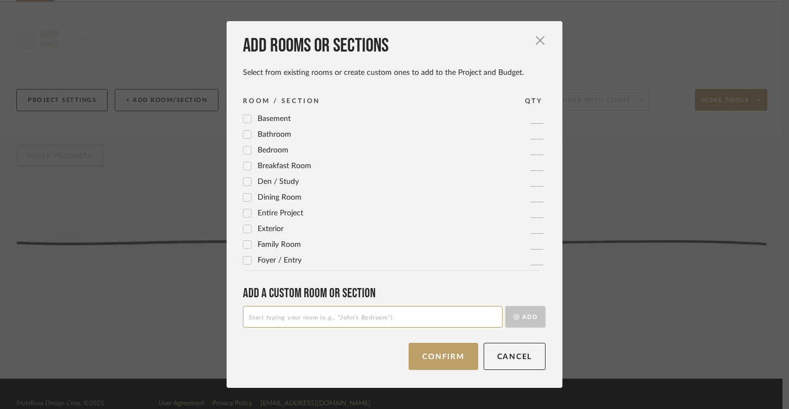
scroll to position [0, 0]
click at [245, 132] on icon at bounding box center [247, 135] width 8 height 8
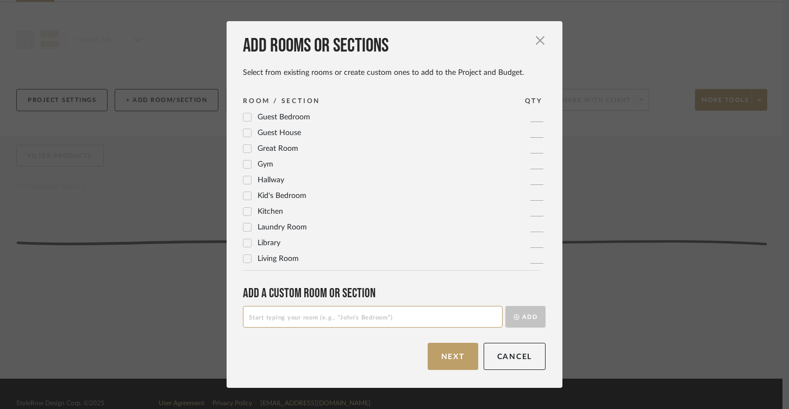
click at [244, 226] on icon at bounding box center [247, 228] width 8 height 8
click at [243, 214] on icon at bounding box center [247, 212] width 8 height 8
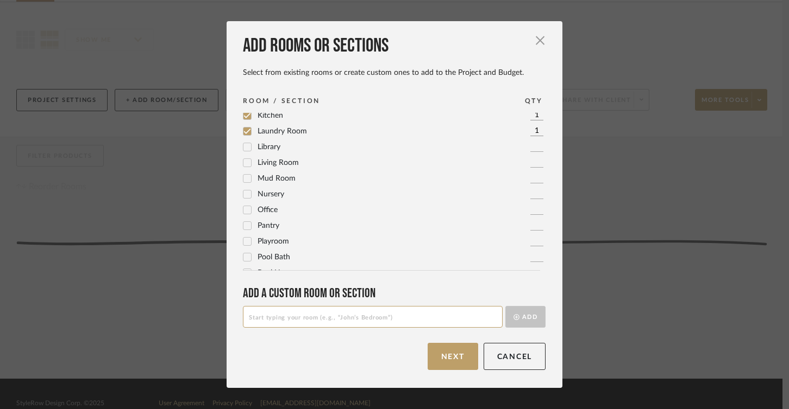
click at [243, 163] on icon at bounding box center [247, 163] width 8 height 8
click at [243, 148] on icon at bounding box center [247, 147] width 8 height 8
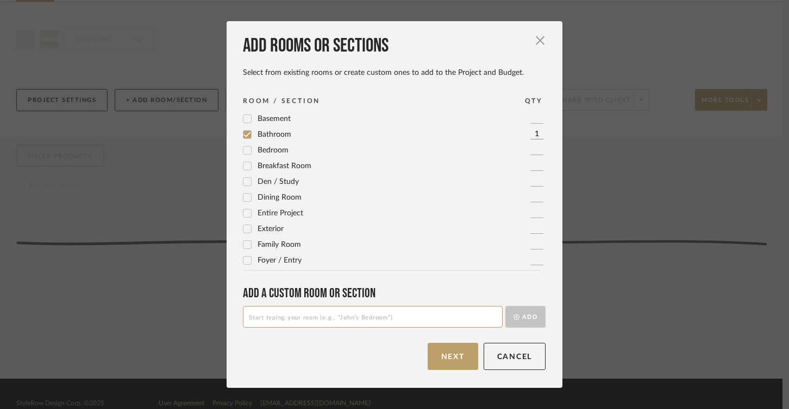
scroll to position [0, 0]
click at [449, 354] on button "Next" at bounding box center [452, 356] width 51 height 27
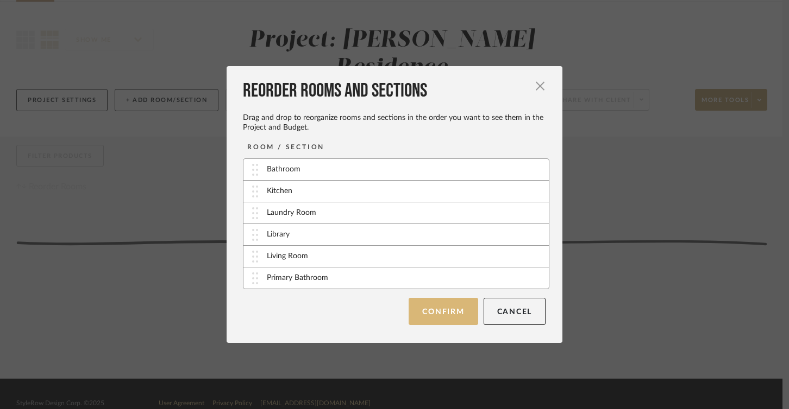
click at [441, 319] on button "Confirm" at bounding box center [442, 311] width 69 height 27
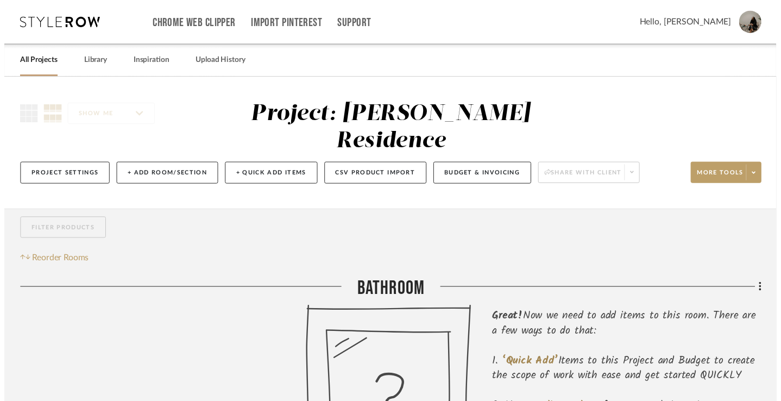
scroll to position [76, 0]
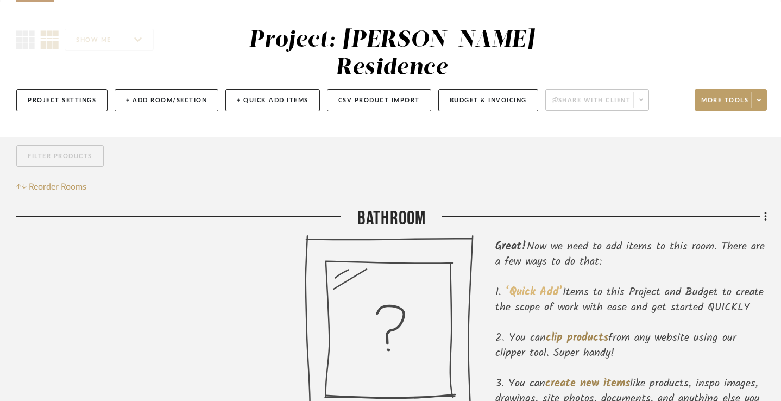
click at [538, 283] on span "‘Quick Add’" at bounding box center [534, 291] width 57 height 17
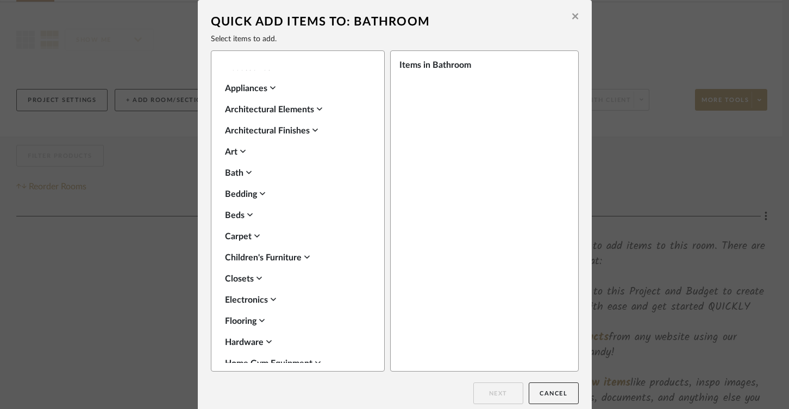
scroll to position [544, 0]
click at [246, 169] on icon at bounding box center [248, 172] width 5 height 9
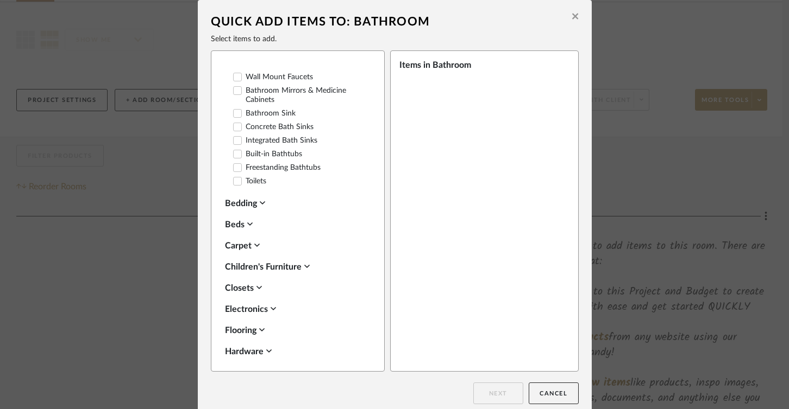
scroll to position [840, 0]
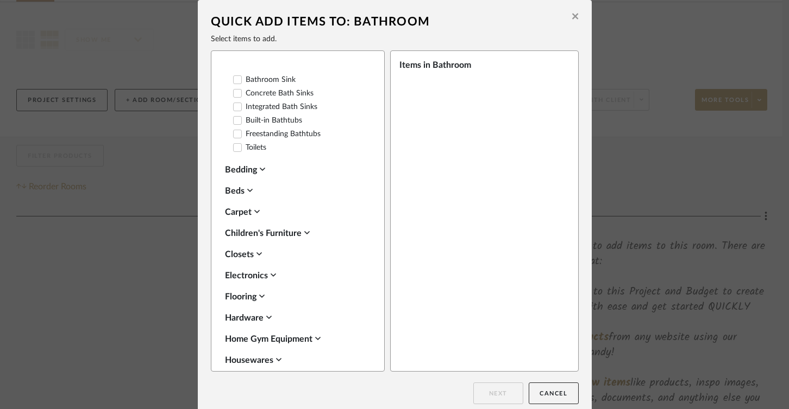
click at [234, 147] on icon at bounding box center [238, 148] width 8 height 8
click at [494, 399] on button "Next" at bounding box center [498, 394] width 50 height 22
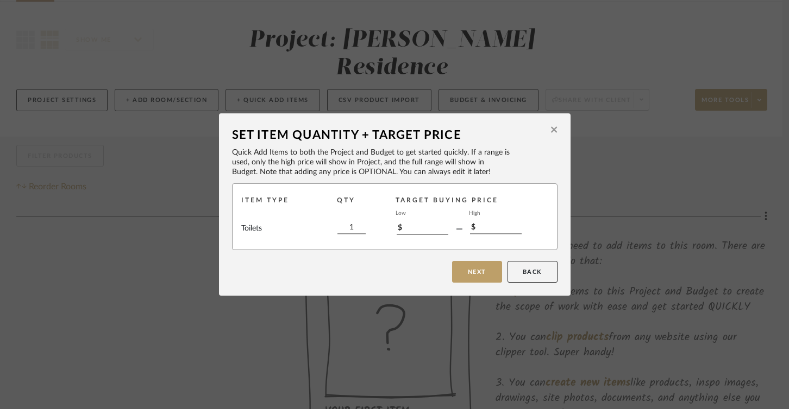
click at [552, 133] on icon at bounding box center [554, 130] width 6 height 6
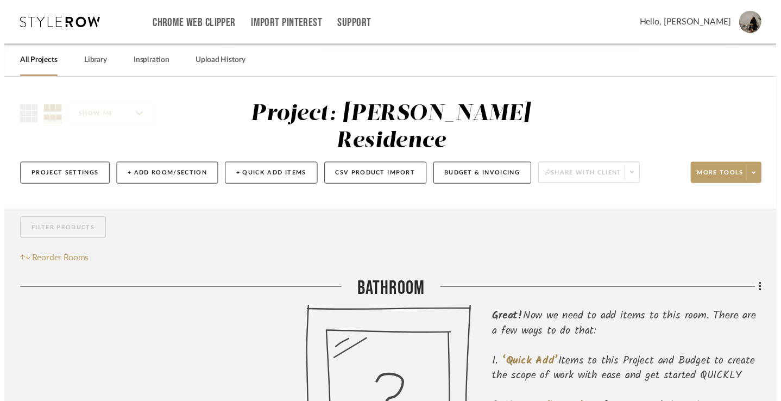
scroll to position [76, 0]
